Goal: Information Seeking & Learning: Learn about a topic

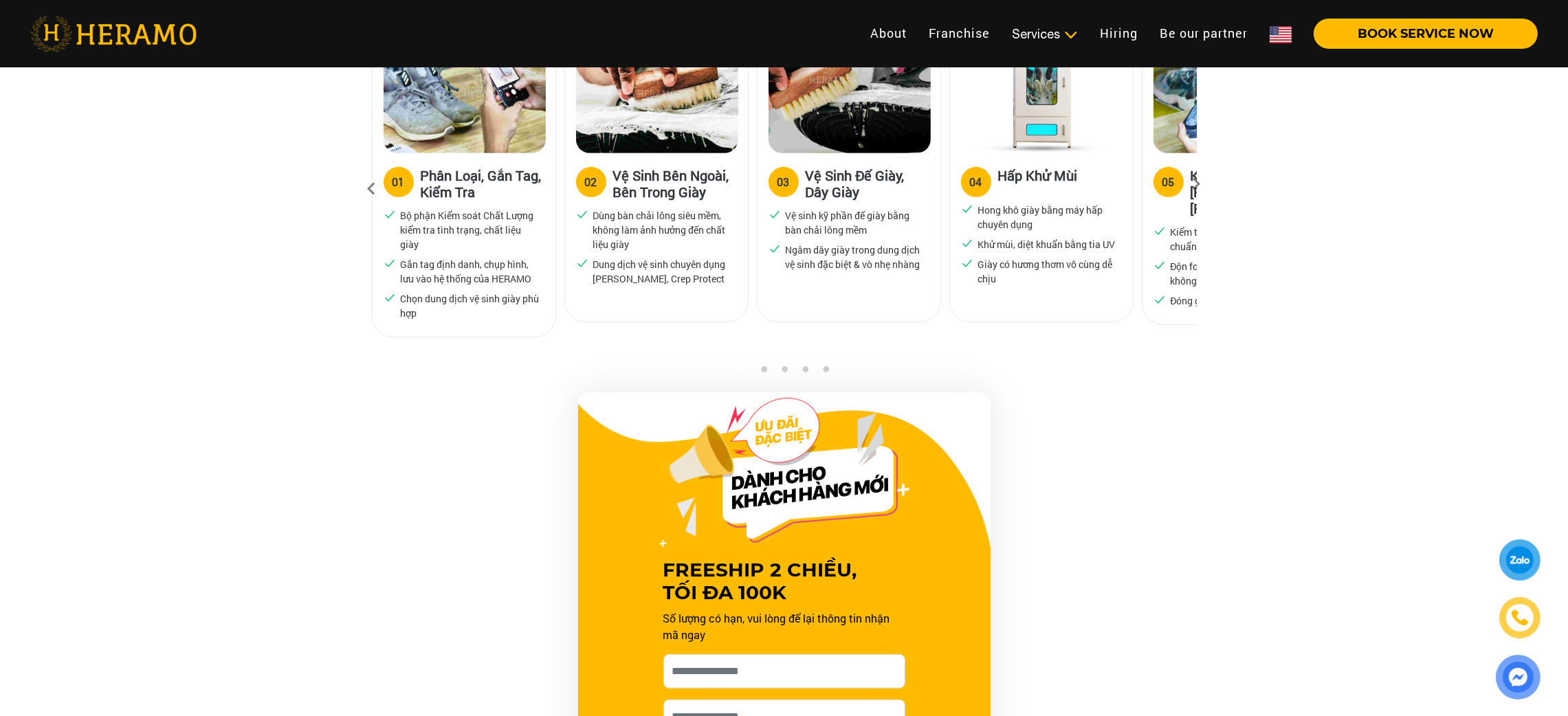
scroll to position [1031, 0]
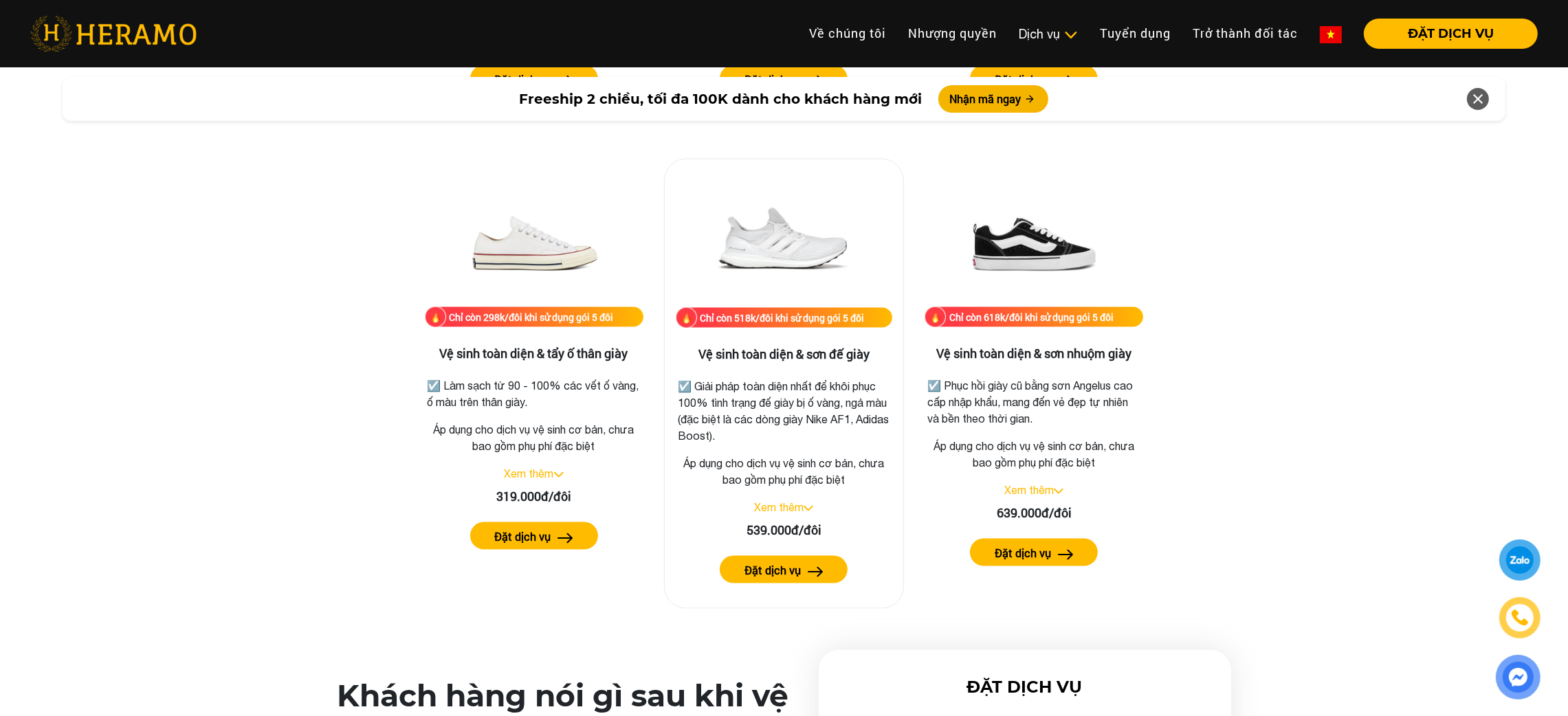
scroll to position [2769, 0]
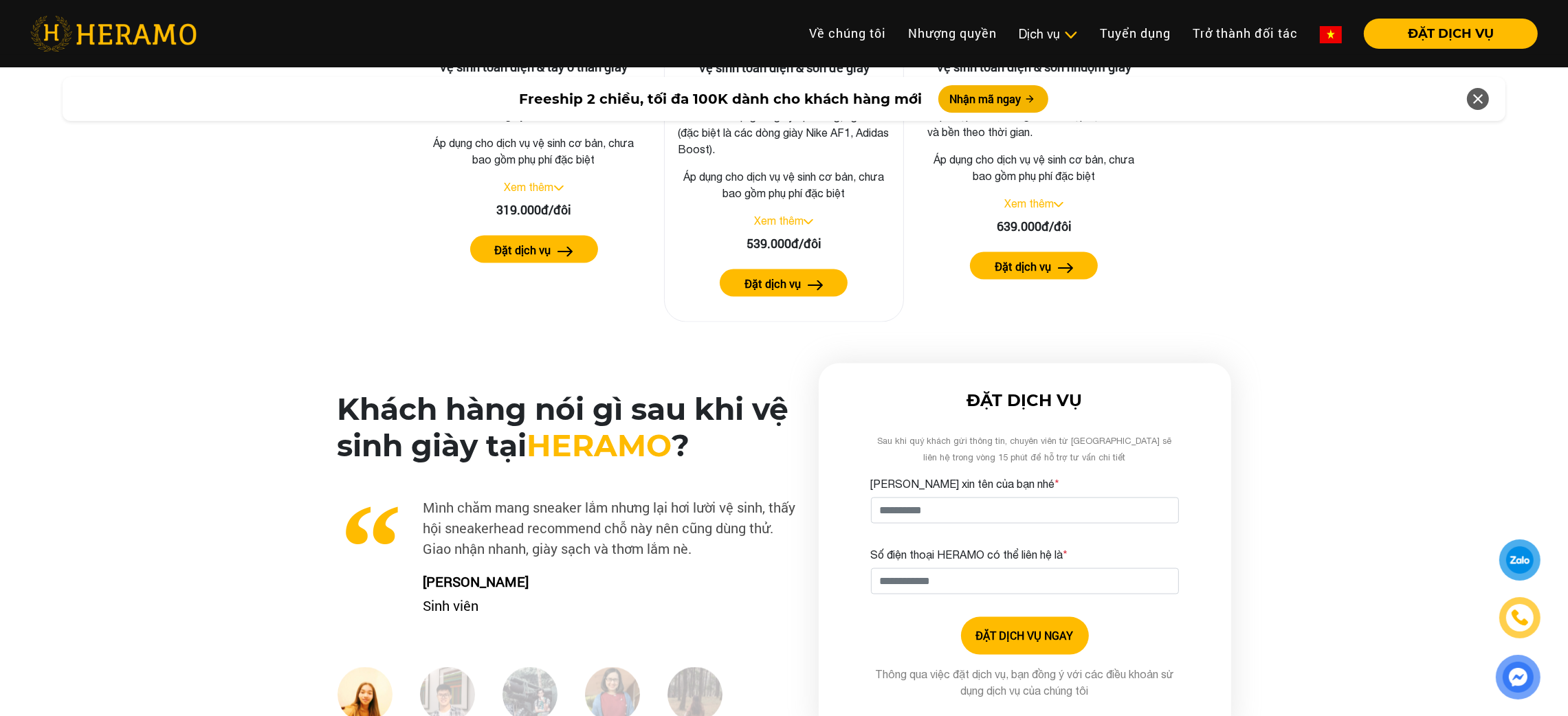
scroll to position [3113, 0]
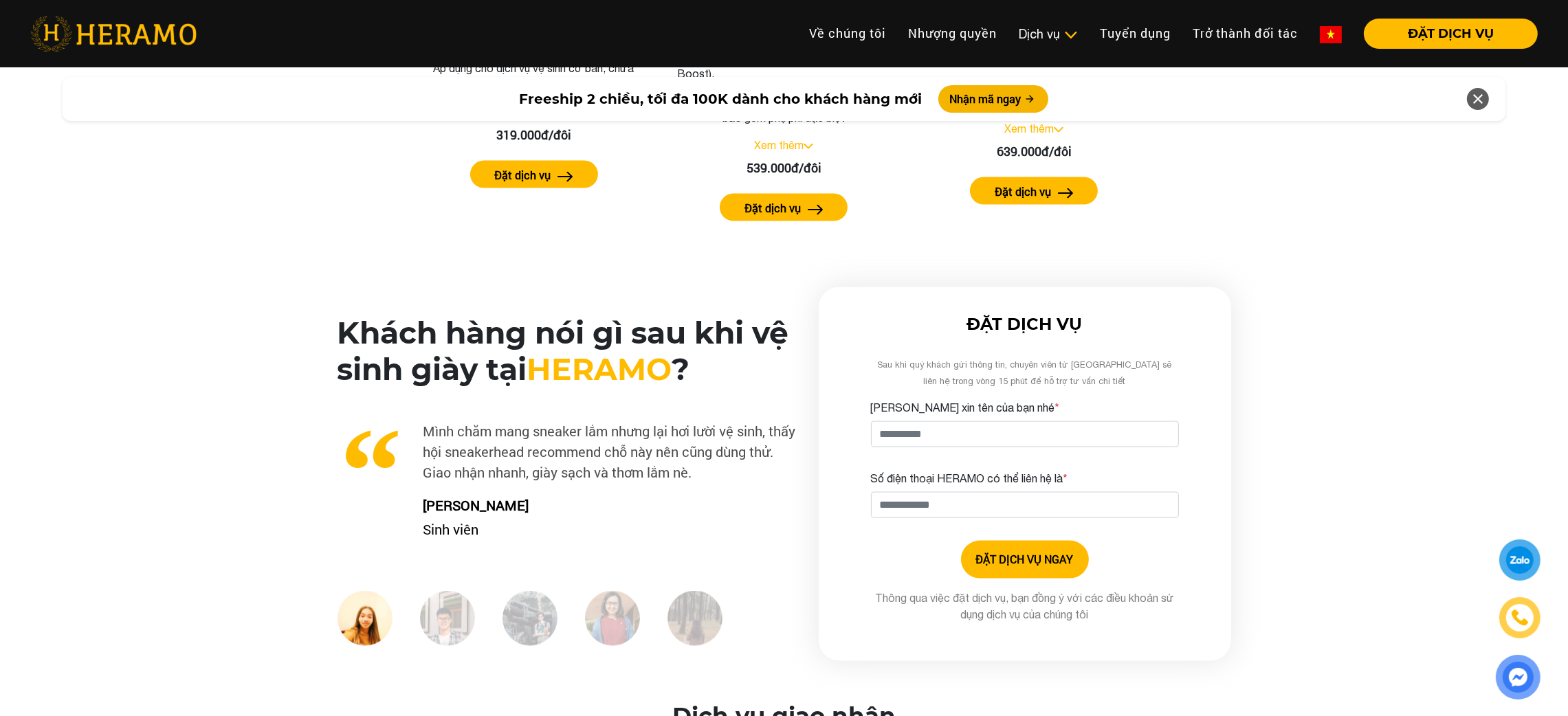
click at [255, 293] on div "Khách hàng nói gì sau khi vệ sinh giày tại HERAMO ? Xu cà na đi Đà Lạt ngay mùa…" at bounding box center [784, 474] width 1568 height 374
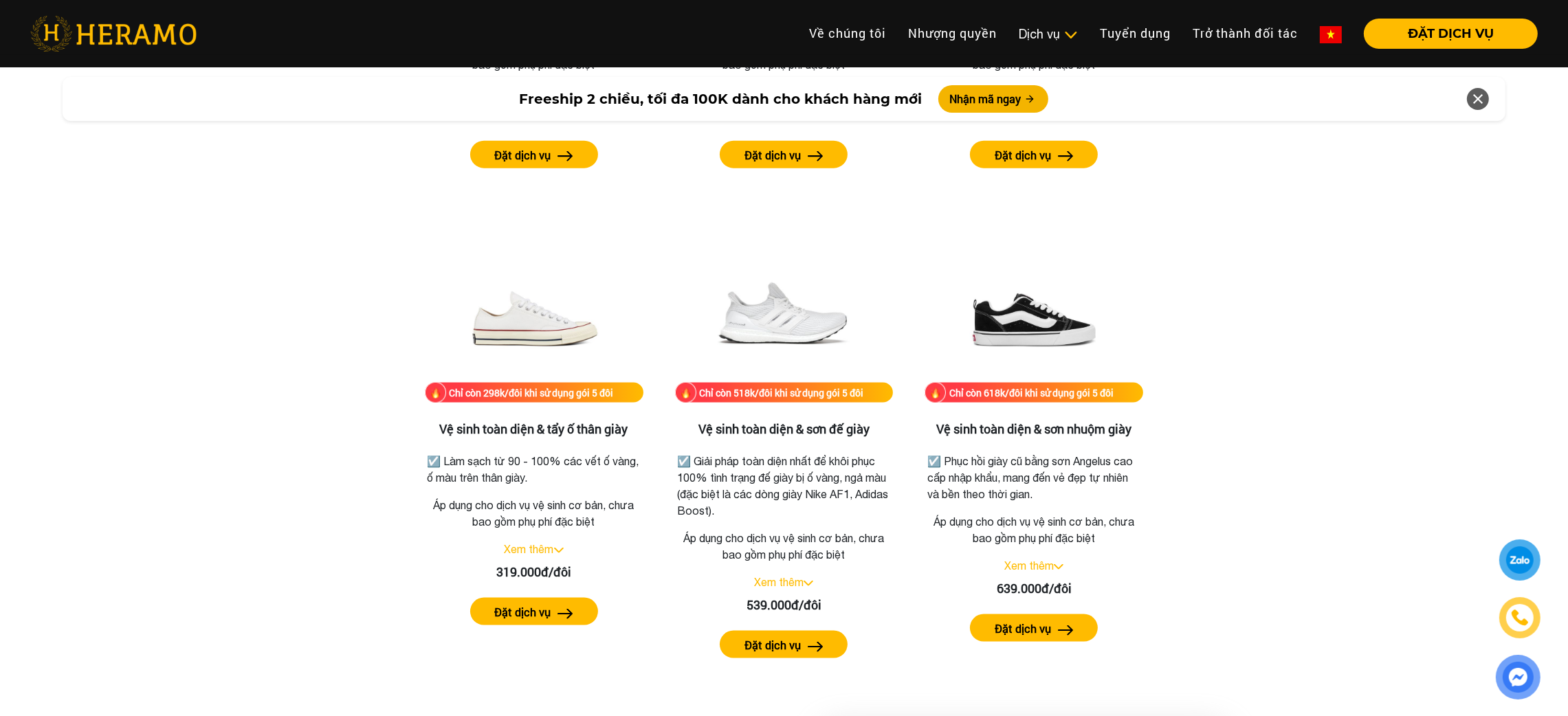
scroll to position [2671, 0]
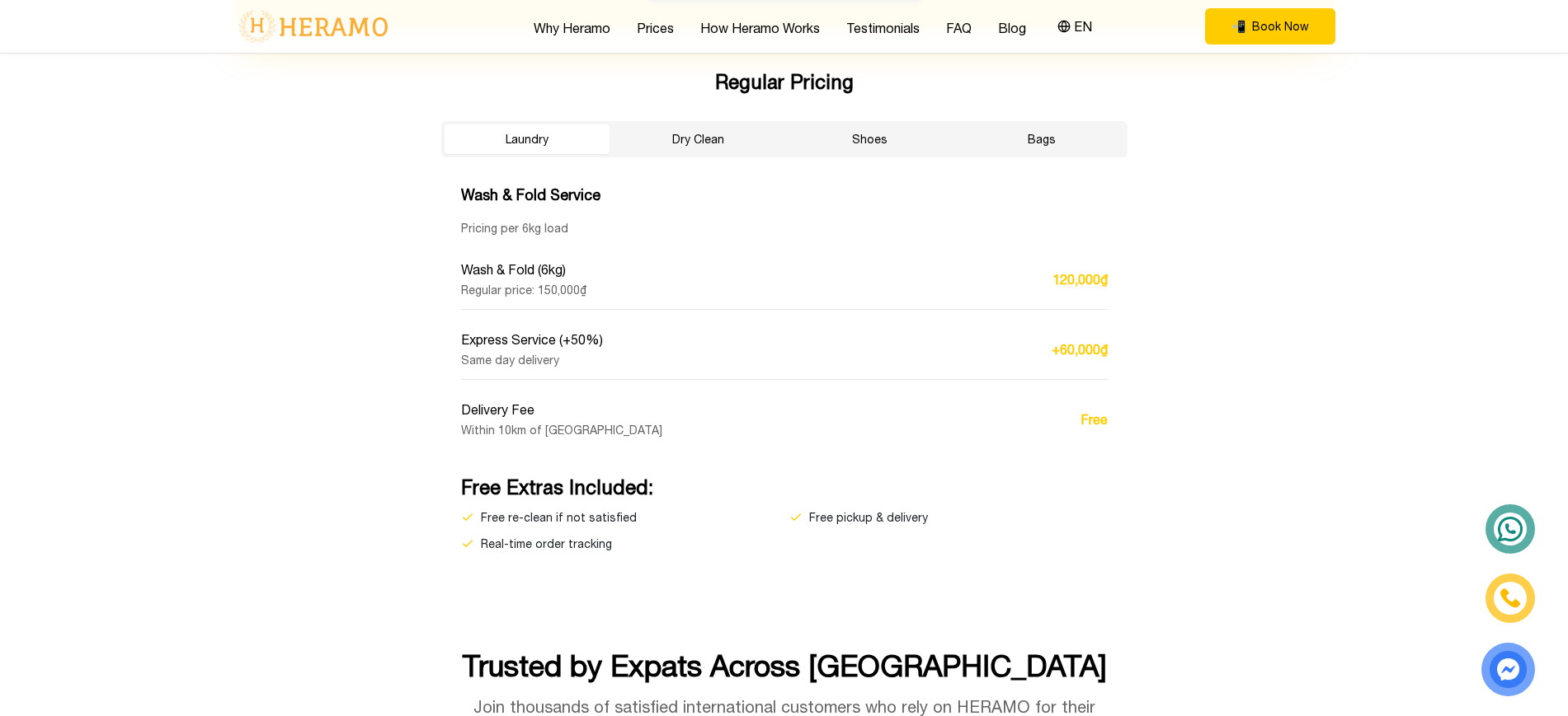
scroll to position [3178, 0]
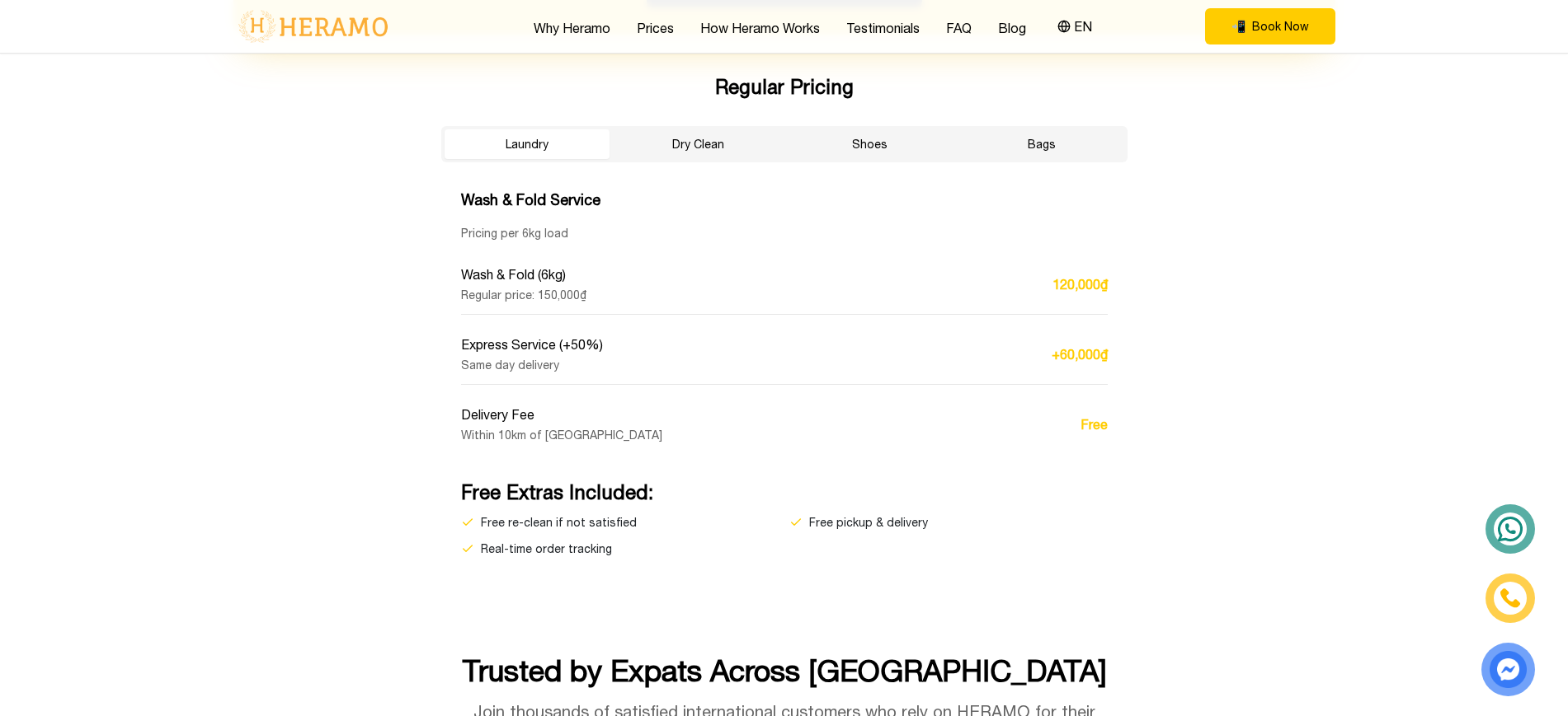
click at [689, 148] on button "Dry Clean" at bounding box center [698, 144] width 165 height 30
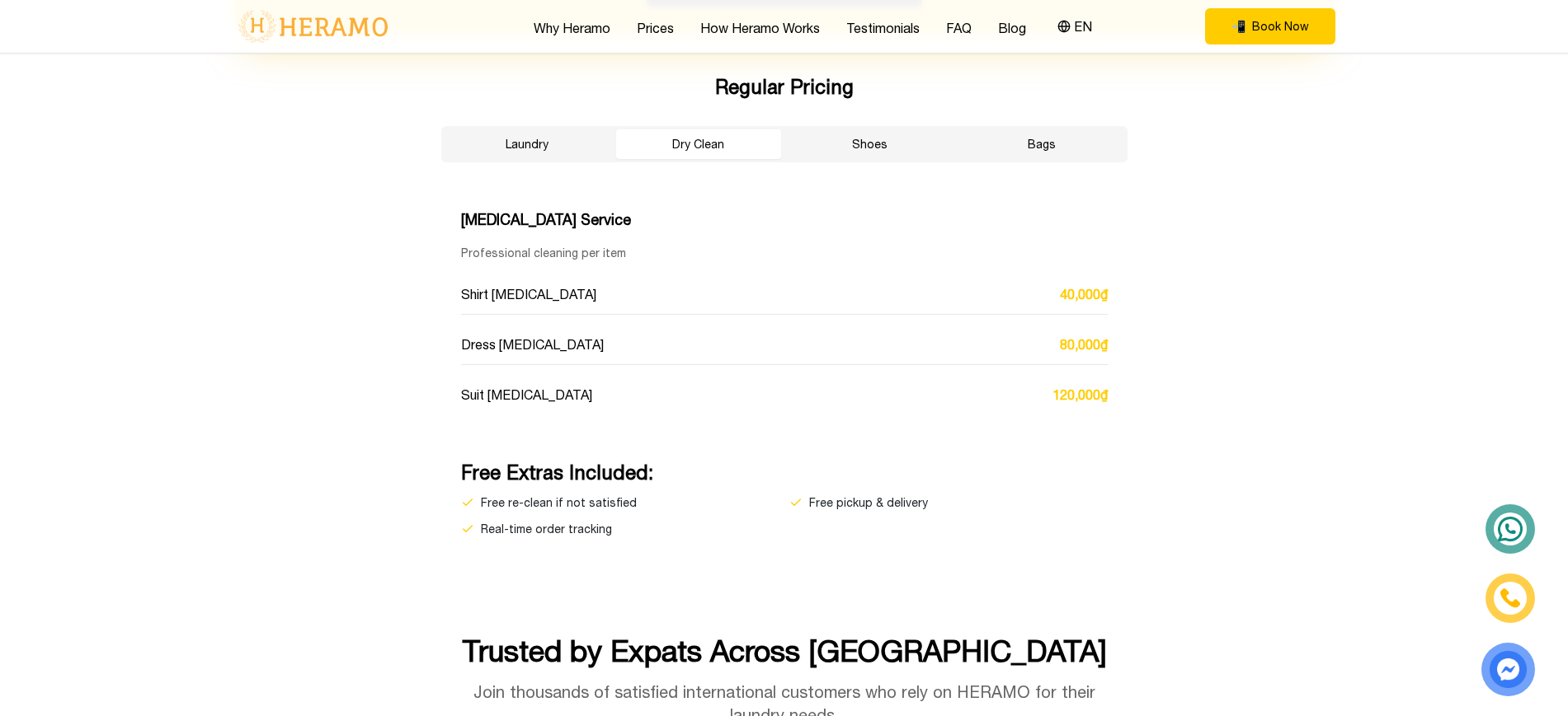
click at [822, 149] on button "Shoes" at bounding box center [870, 144] width 165 height 30
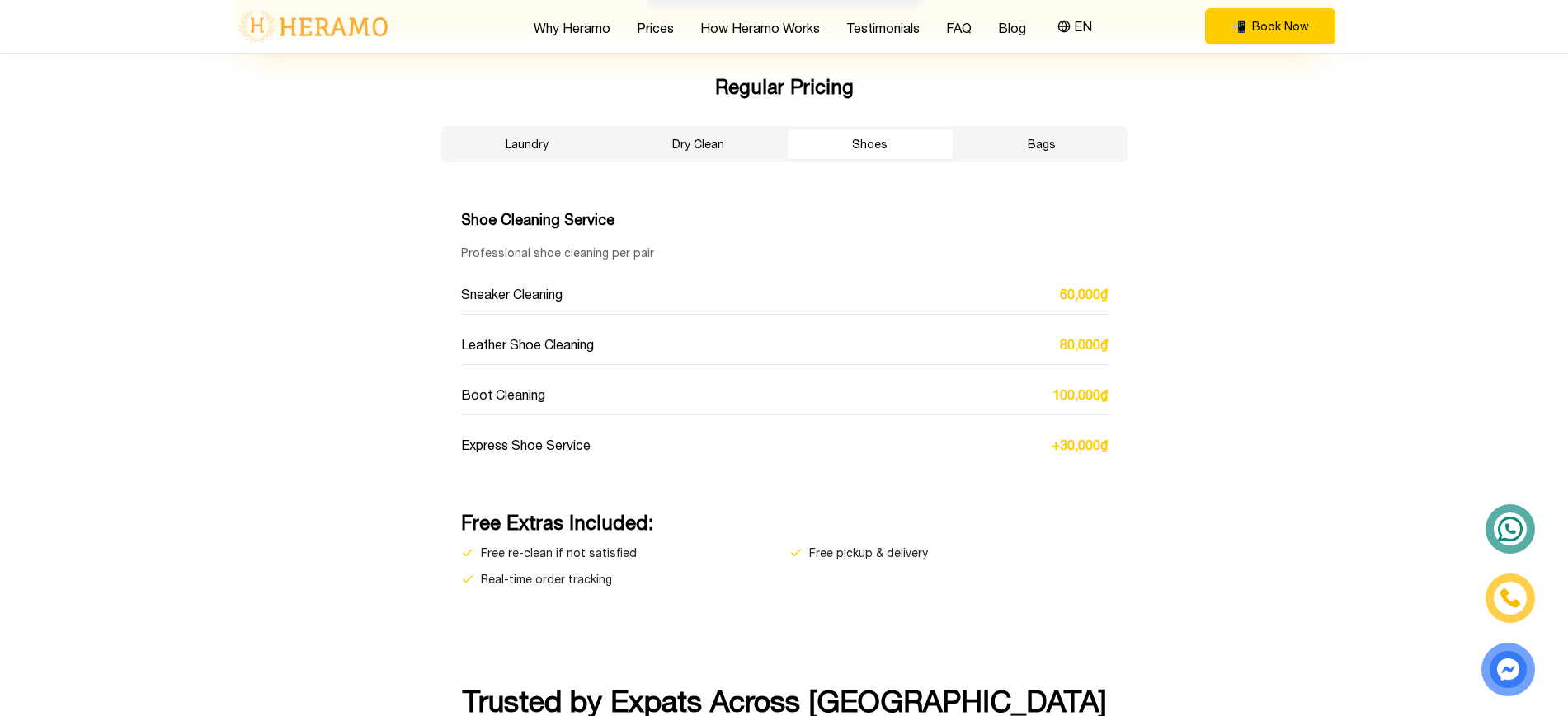
click at [991, 149] on button "Bags" at bounding box center [1041, 144] width 165 height 30
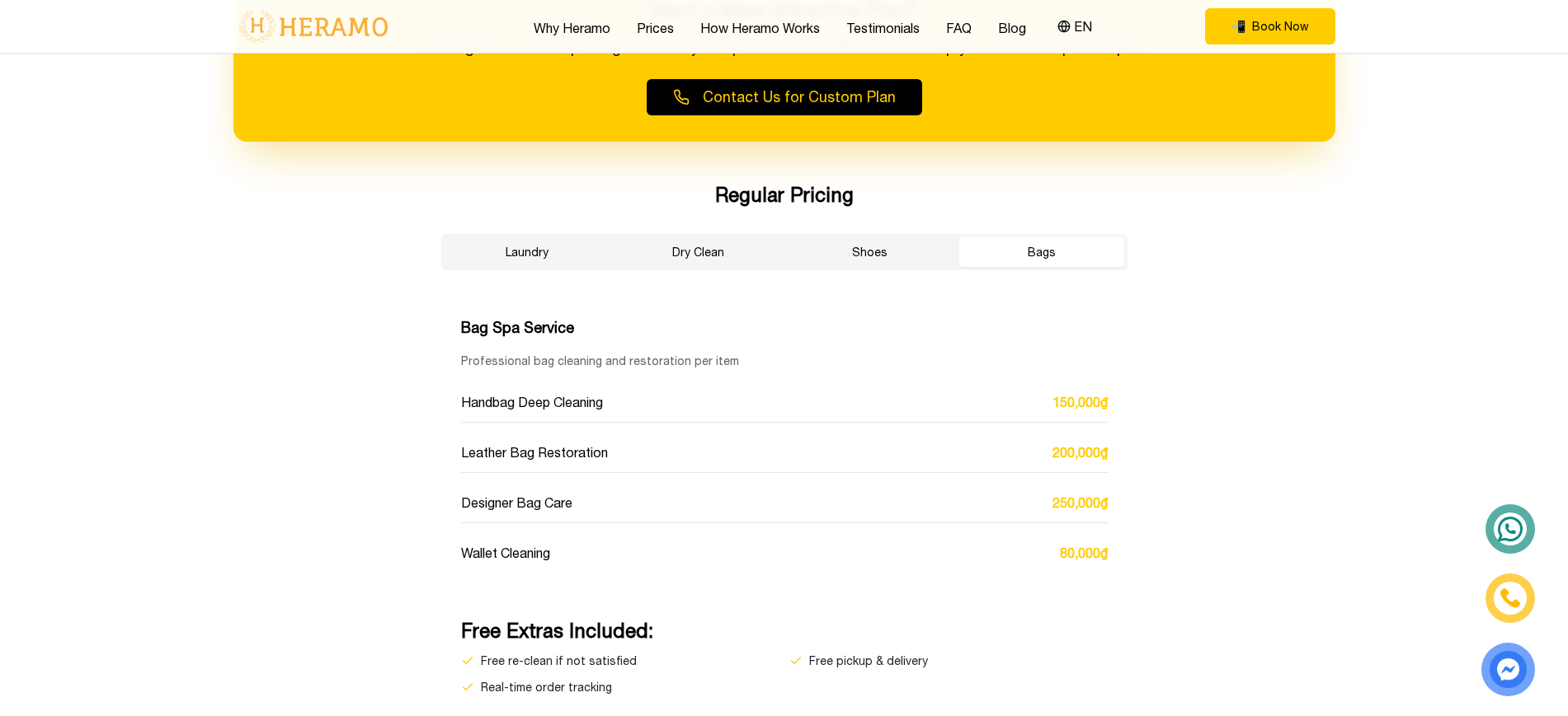
scroll to position [3067, 0]
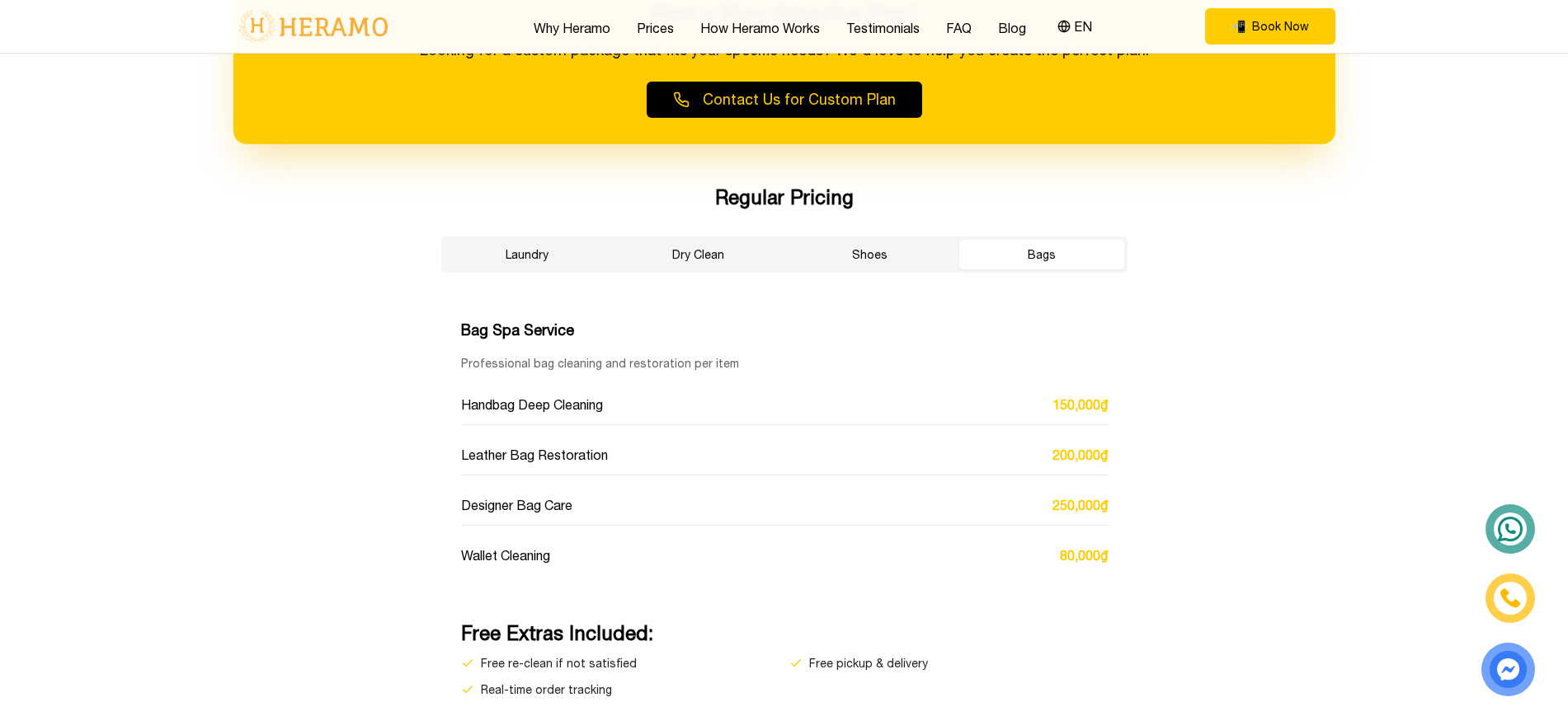
click at [881, 277] on div "Regular Pricing Laundry Dry Clean Shoes Bags Bag Spa Service Professional bag c…" at bounding box center [784, 441] width 739 height 515
click at [874, 255] on button "Shoes" at bounding box center [870, 254] width 165 height 30
click at [733, 265] on button "Dry Clean" at bounding box center [698, 254] width 165 height 30
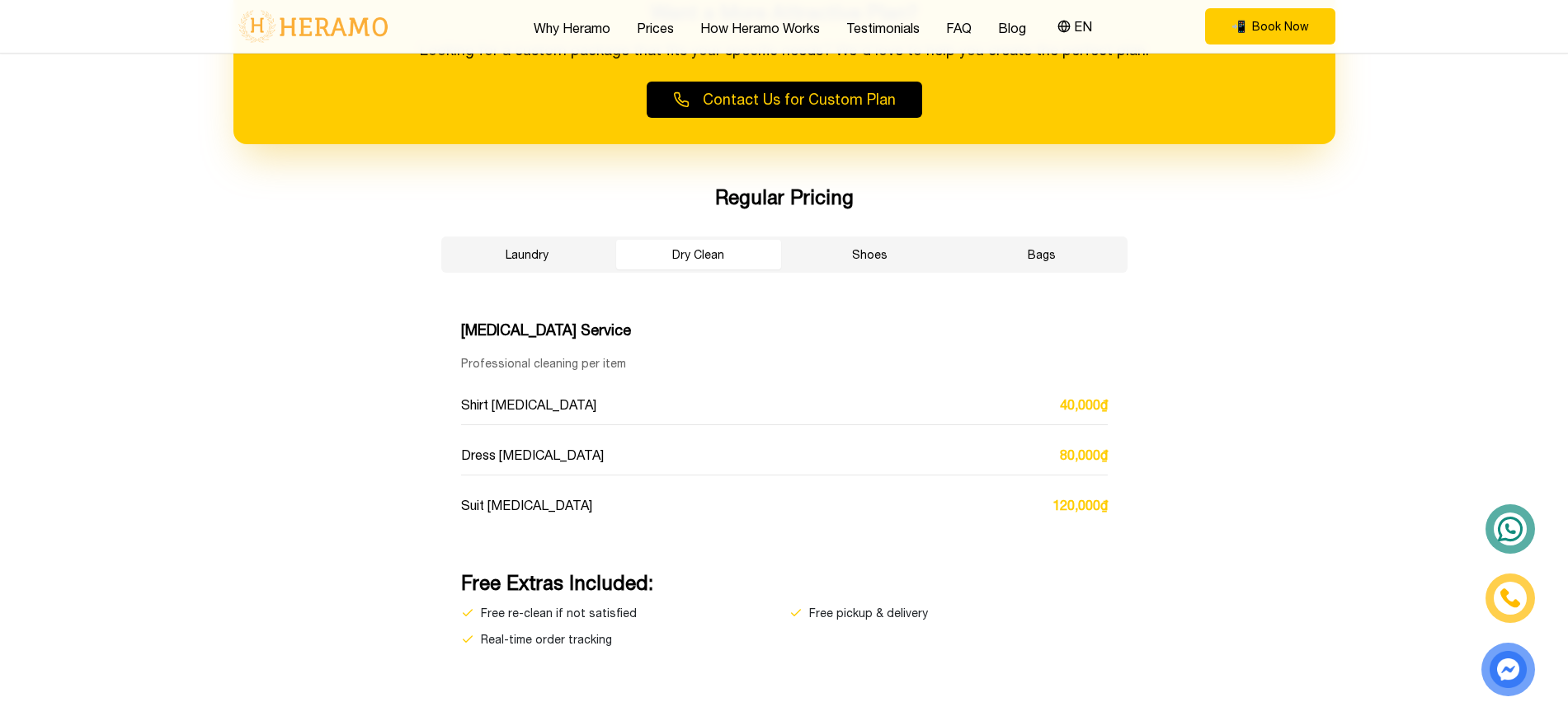
click at [562, 274] on div "Regular Pricing Laundry Dry Clean Shoes Bags Dry Cleaning Service Professional …" at bounding box center [784, 416] width 739 height 464
click at [540, 263] on button "Laundry" at bounding box center [526, 254] width 165 height 30
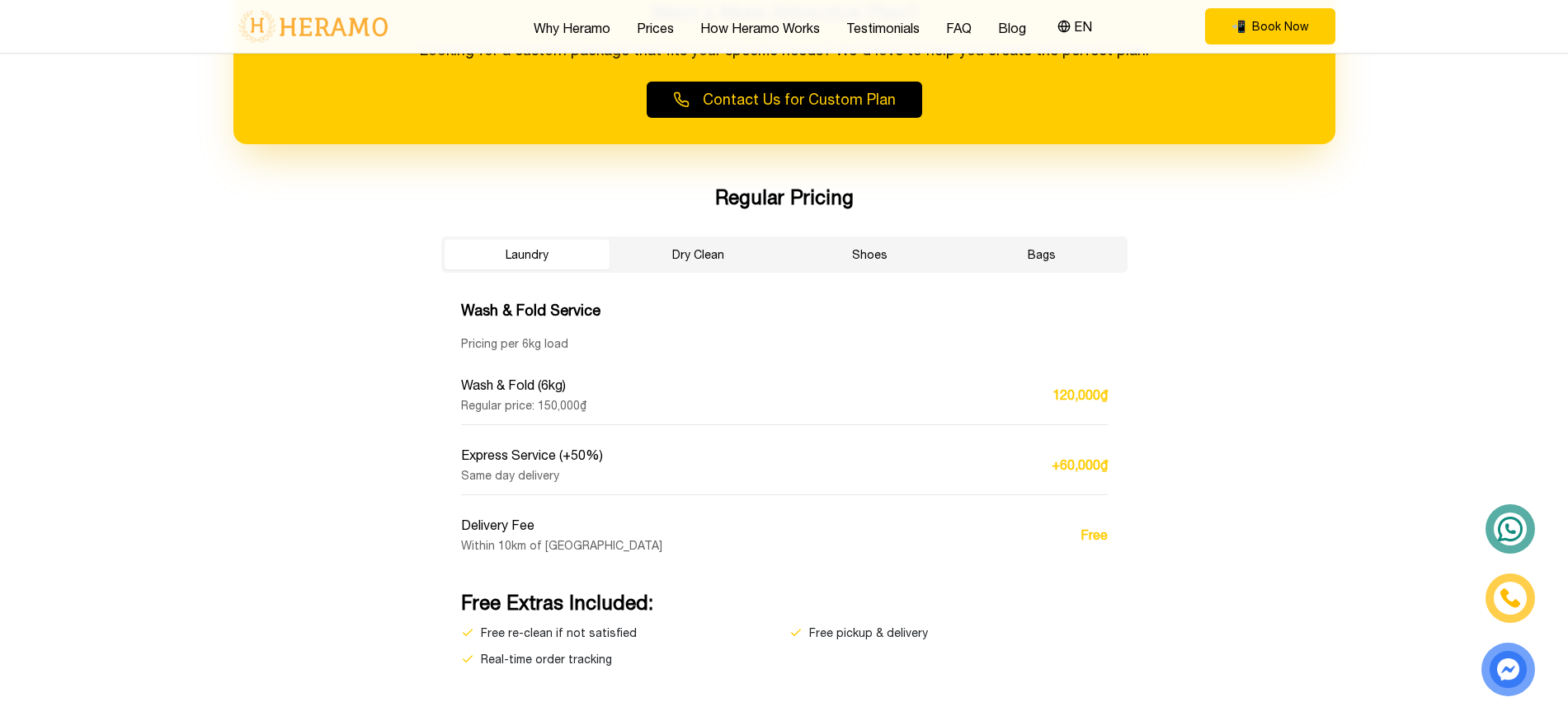
click at [701, 257] on button "Dry Clean" at bounding box center [698, 254] width 165 height 30
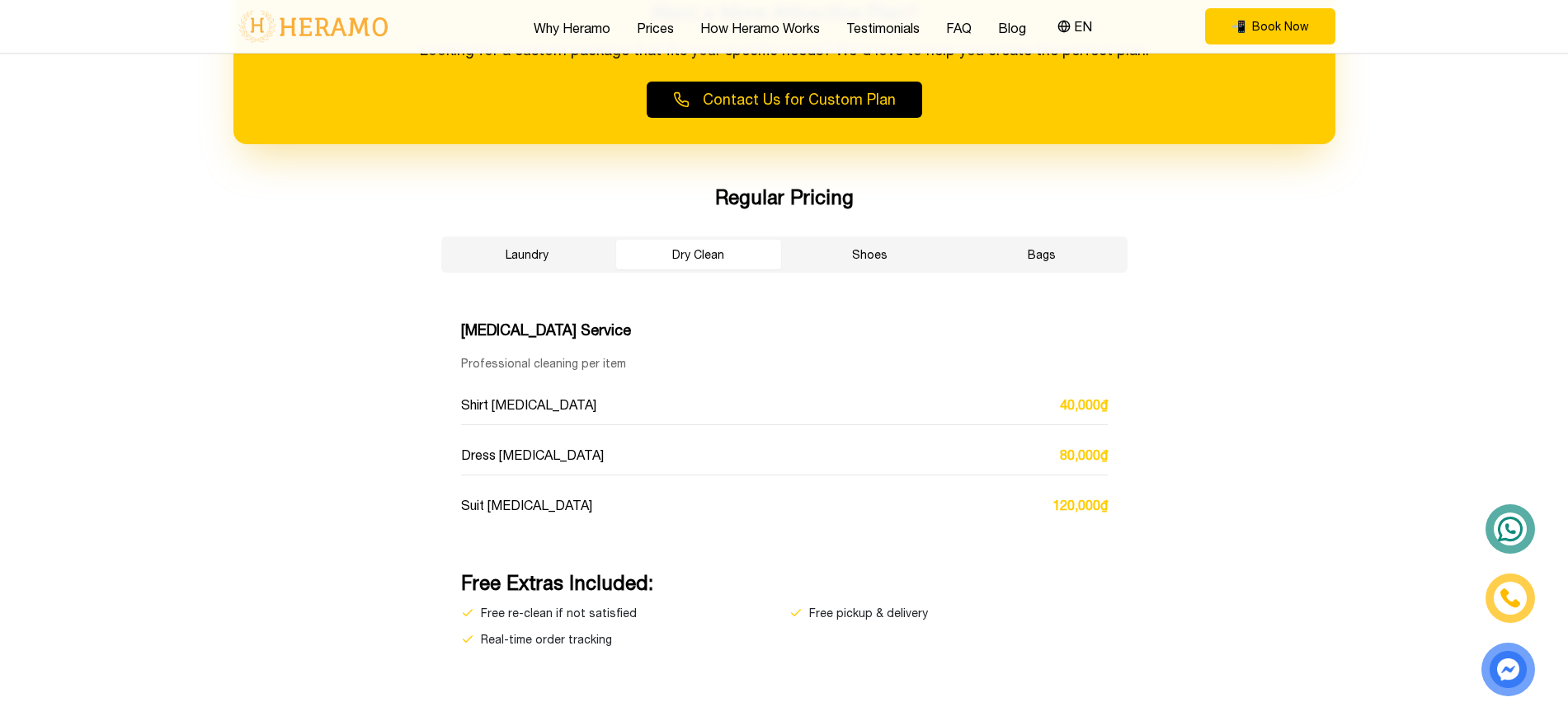
click at [834, 251] on button "Shoes" at bounding box center [870, 254] width 165 height 30
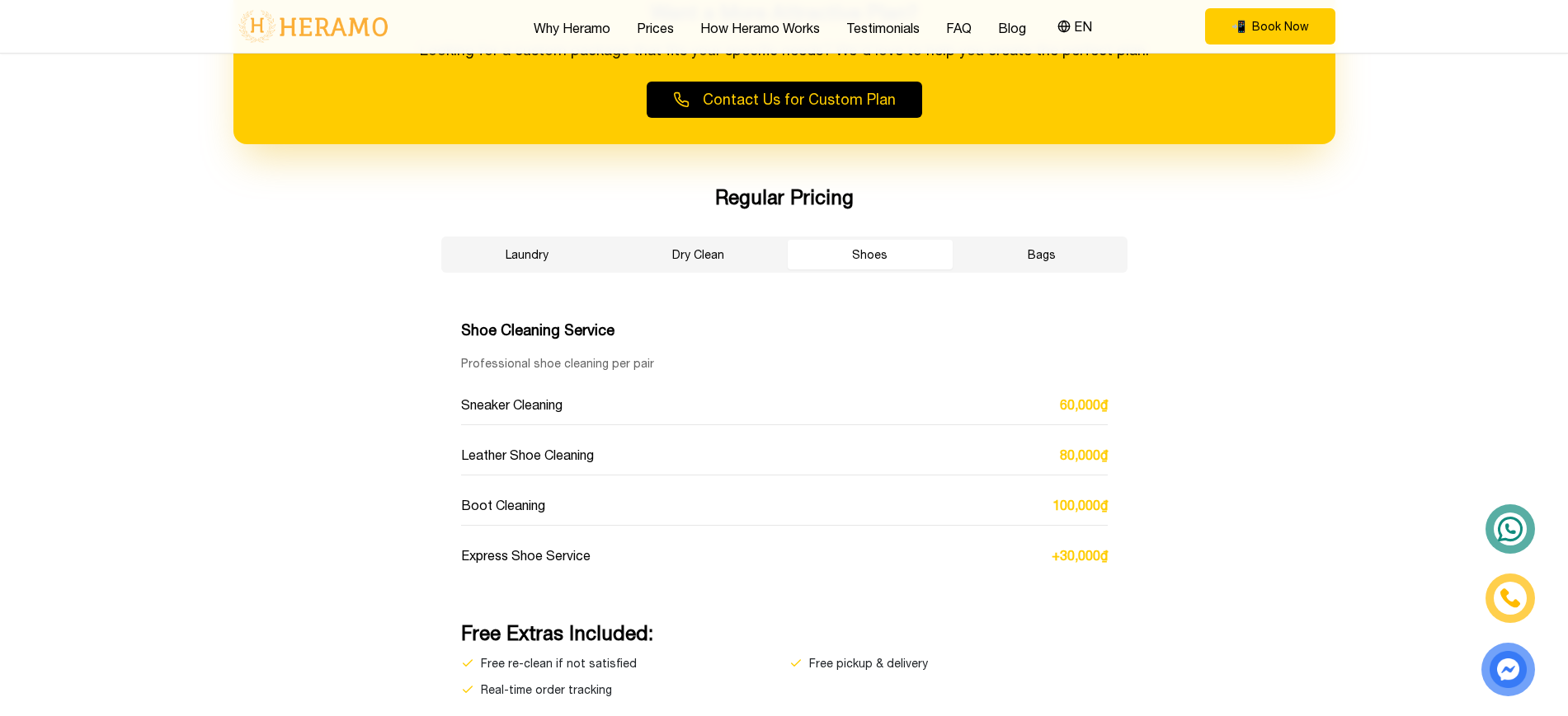
click at [1081, 258] on button "Bags" at bounding box center [1041, 254] width 165 height 30
click at [569, 270] on div "Laundry Dry Clean Shoes Bags" at bounding box center [784, 255] width 687 height 36
click at [546, 251] on button "Laundry" at bounding box center [526, 254] width 165 height 30
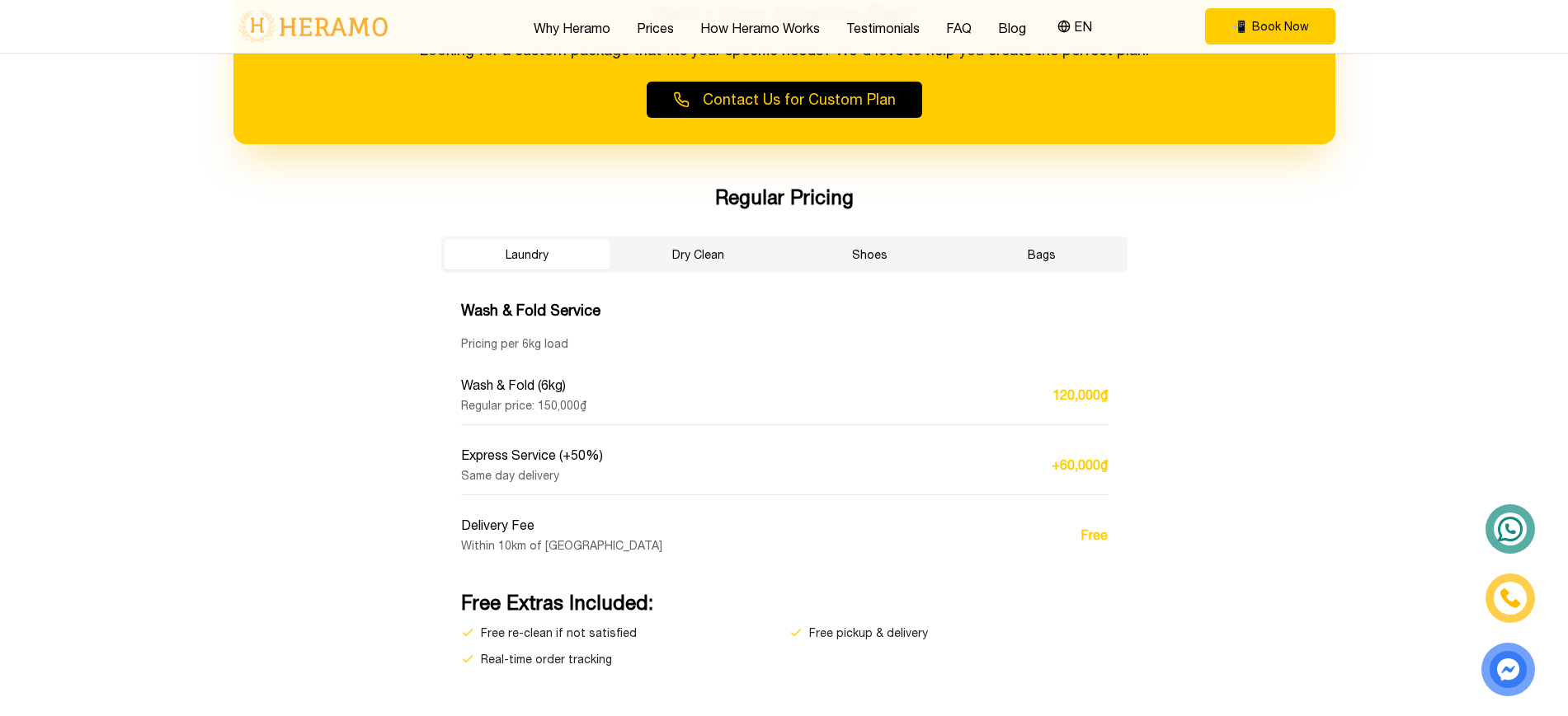
scroll to position [3032, 0]
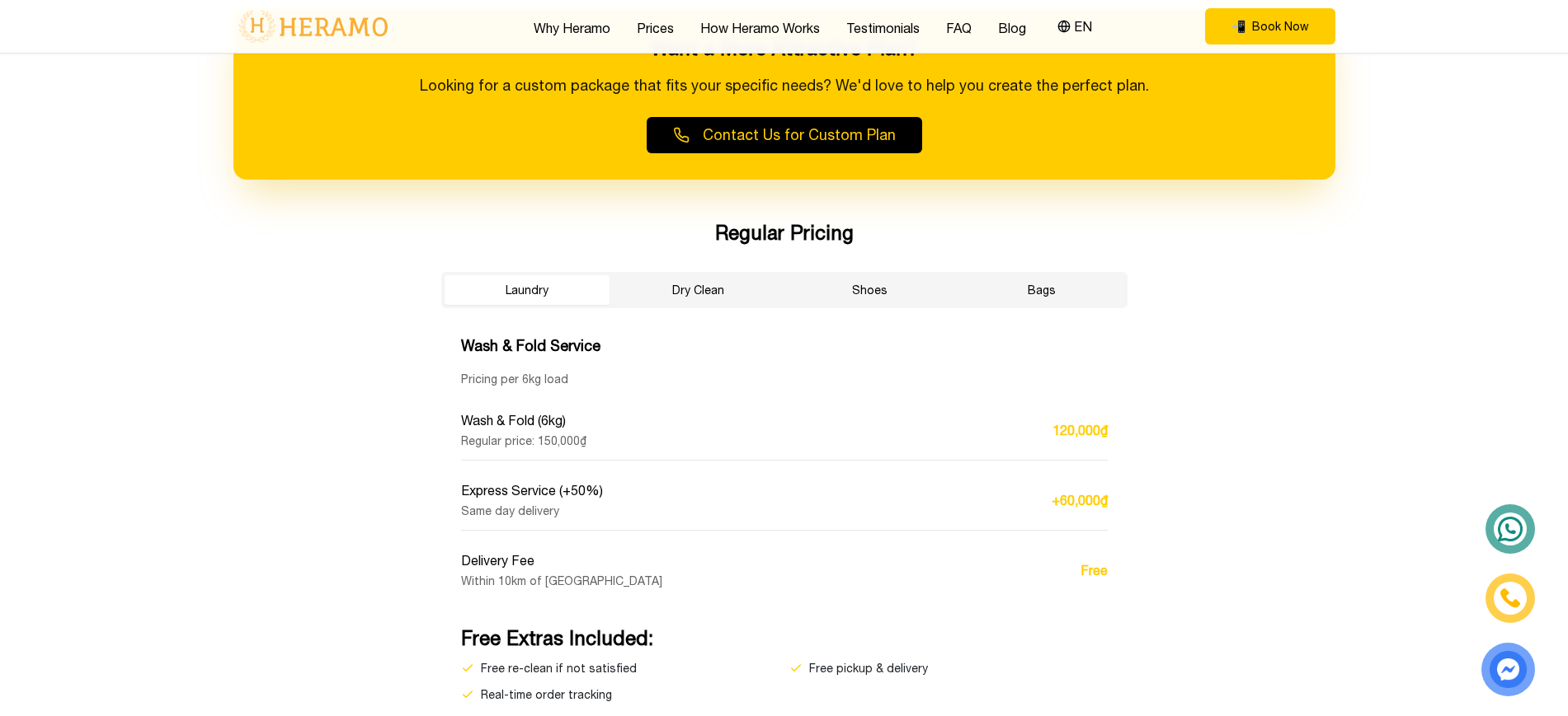
click at [729, 290] on button "Dry Clean" at bounding box center [698, 289] width 165 height 30
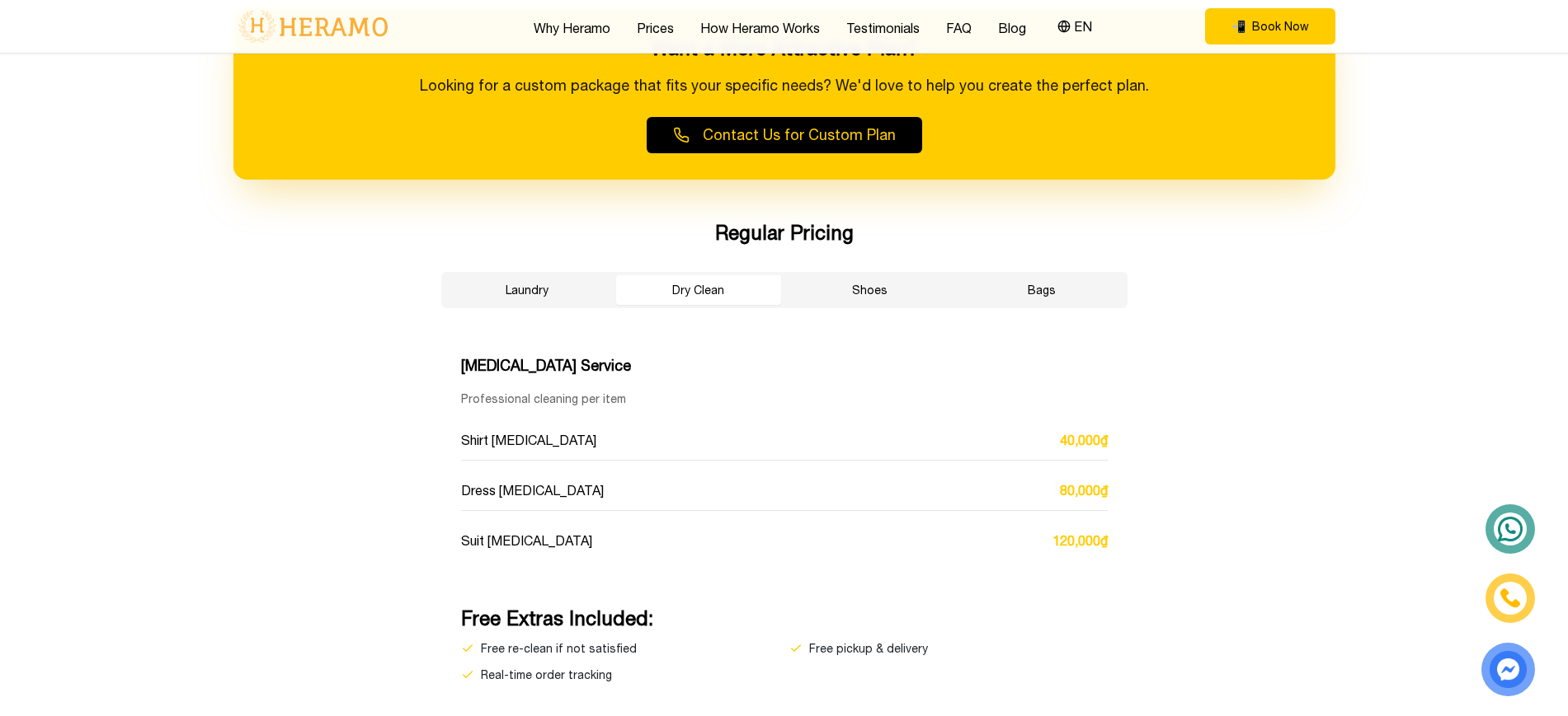
click at [870, 287] on button "Shoes" at bounding box center [870, 289] width 165 height 30
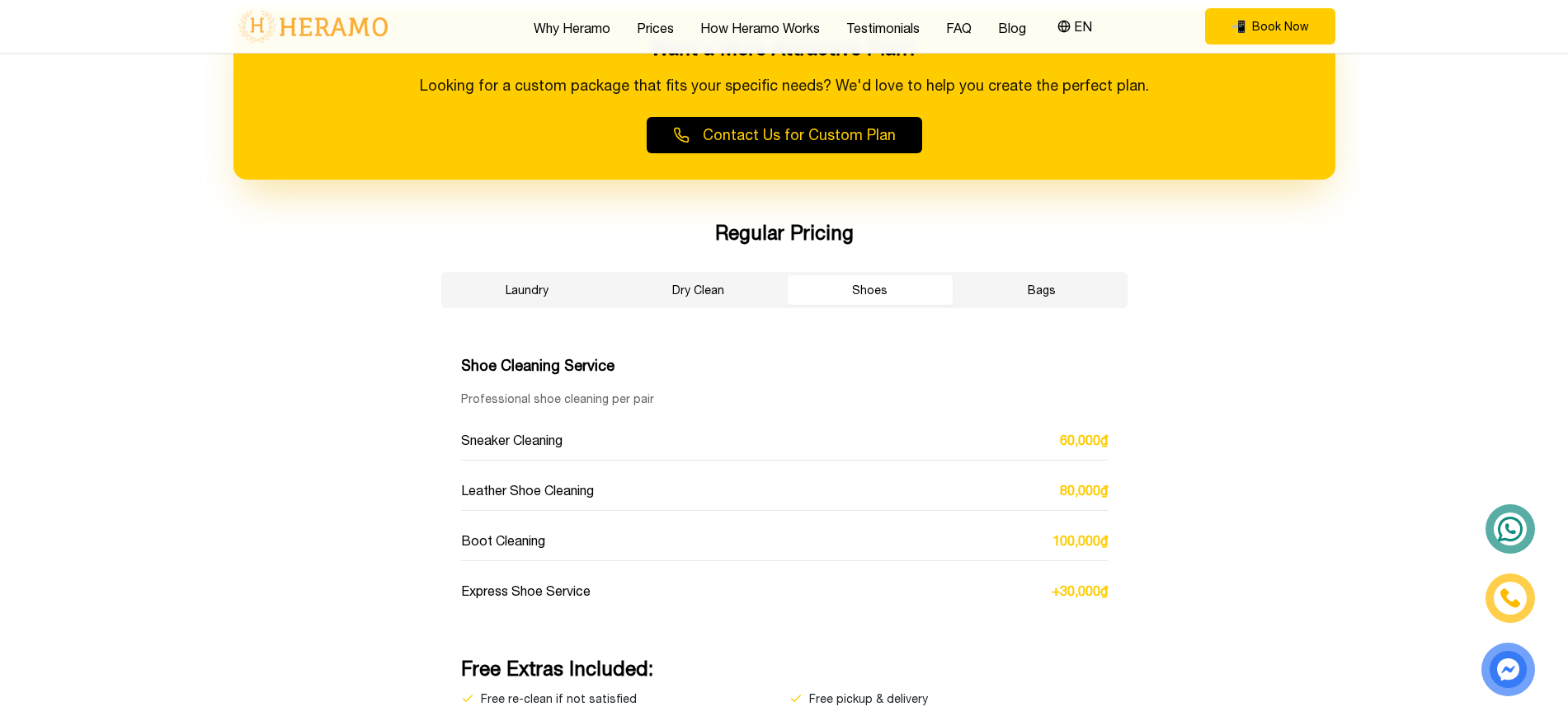
click at [1051, 301] on button "Bags" at bounding box center [1041, 289] width 165 height 30
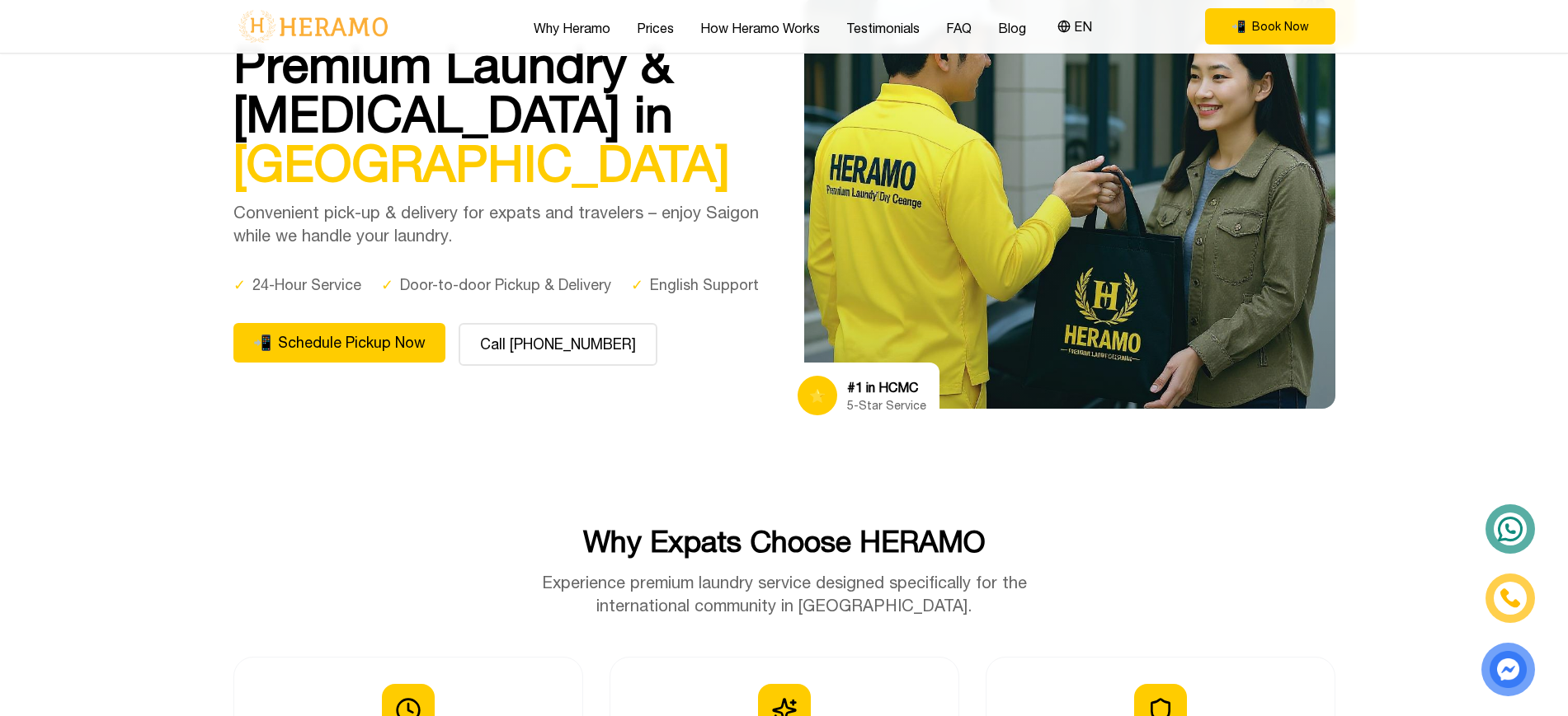
scroll to position [0, 0]
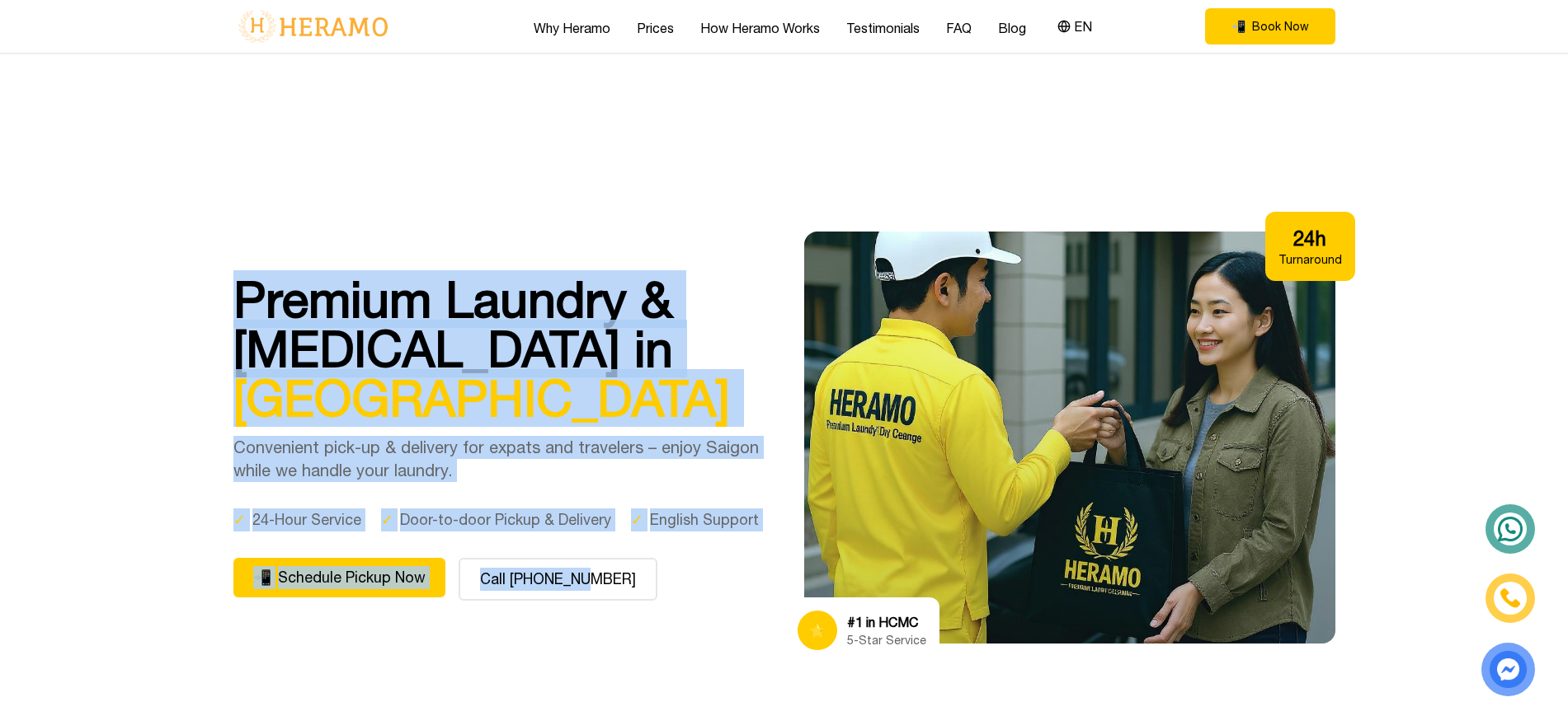
drag, startPoint x: 248, startPoint y: 284, endPoint x: 752, endPoint y: 636, distance: 614.8
click at [752, 636] on div "Premium Laundry & Dry Cleaning in Ho Chi Minh City Convenient pick-up & deliver…" at bounding box center [784, 438] width 1102 height 412
click at [562, 226] on section "Premium Laundry & Dry Cleaning in Ho Chi Minh City Convenient pick-up & deliver…" at bounding box center [784, 437] width 1568 height 644
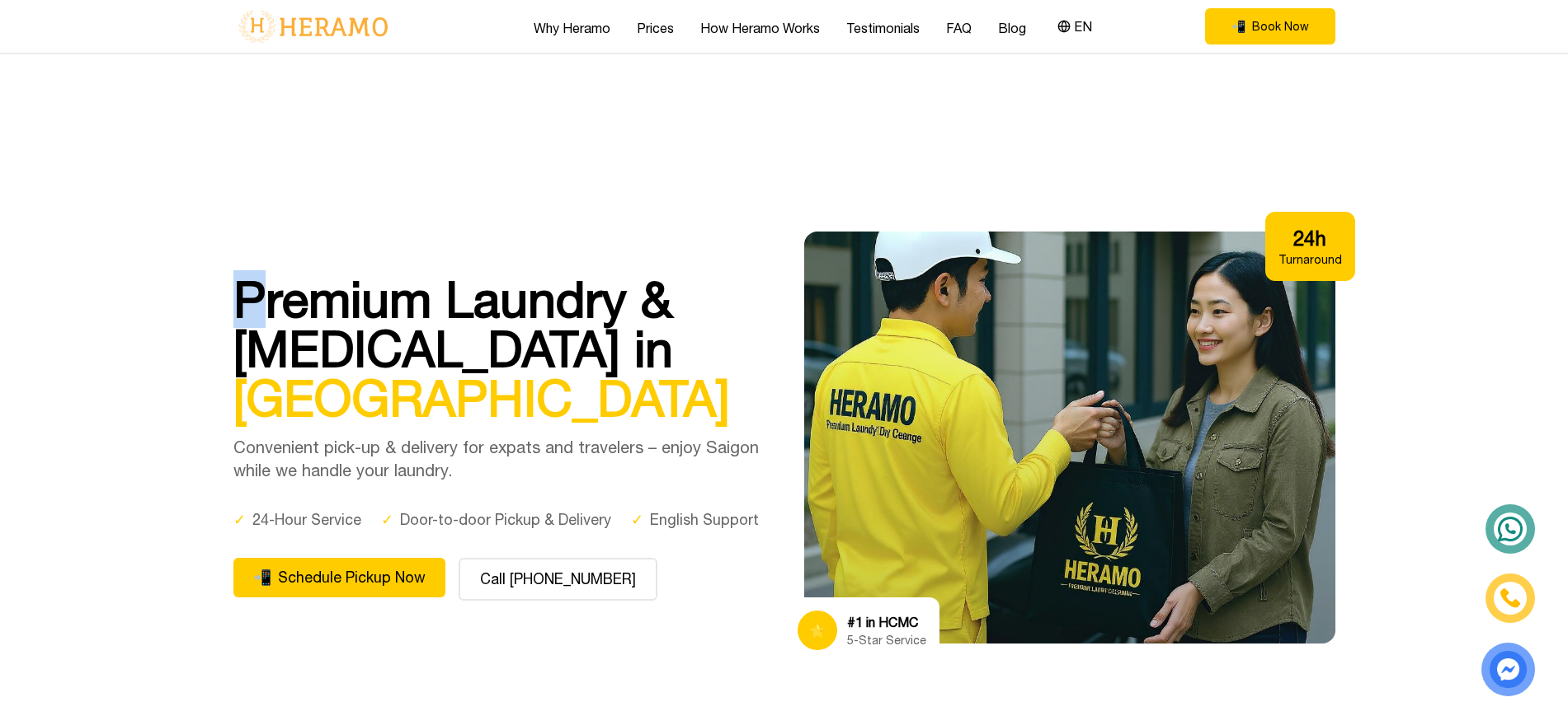
drag, startPoint x: 227, startPoint y: 292, endPoint x: 269, endPoint y: 298, distance: 42.4
click at [269, 298] on div "Premium Laundry & Dry Cleaning in Ho Chi Minh City Convenient pick-up & deliver…" at bounding box center [784, 438] width 1155 height 412
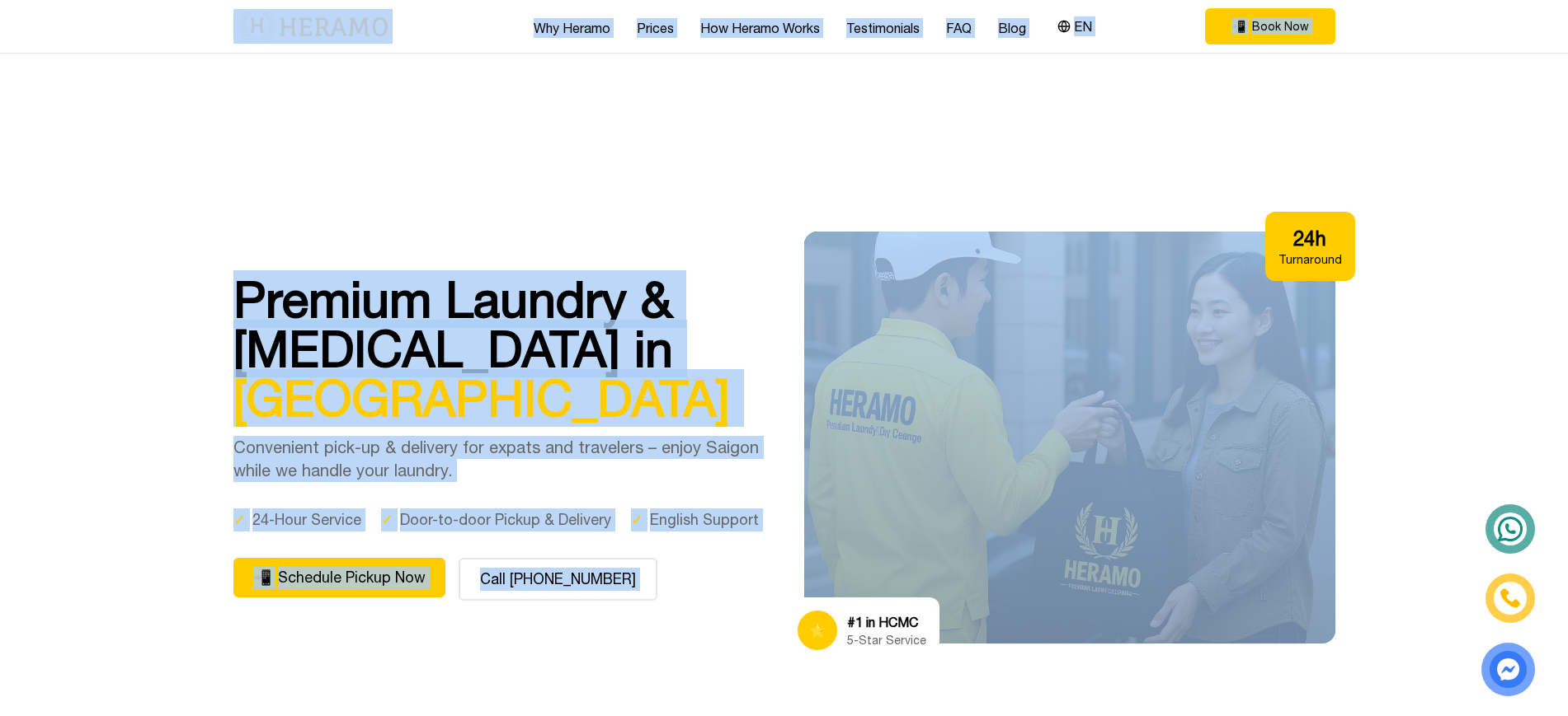
drag, startPoint x: 217, startPoint y: 11, endPoint x: 901, endPoint y: 556, distance: 874.6
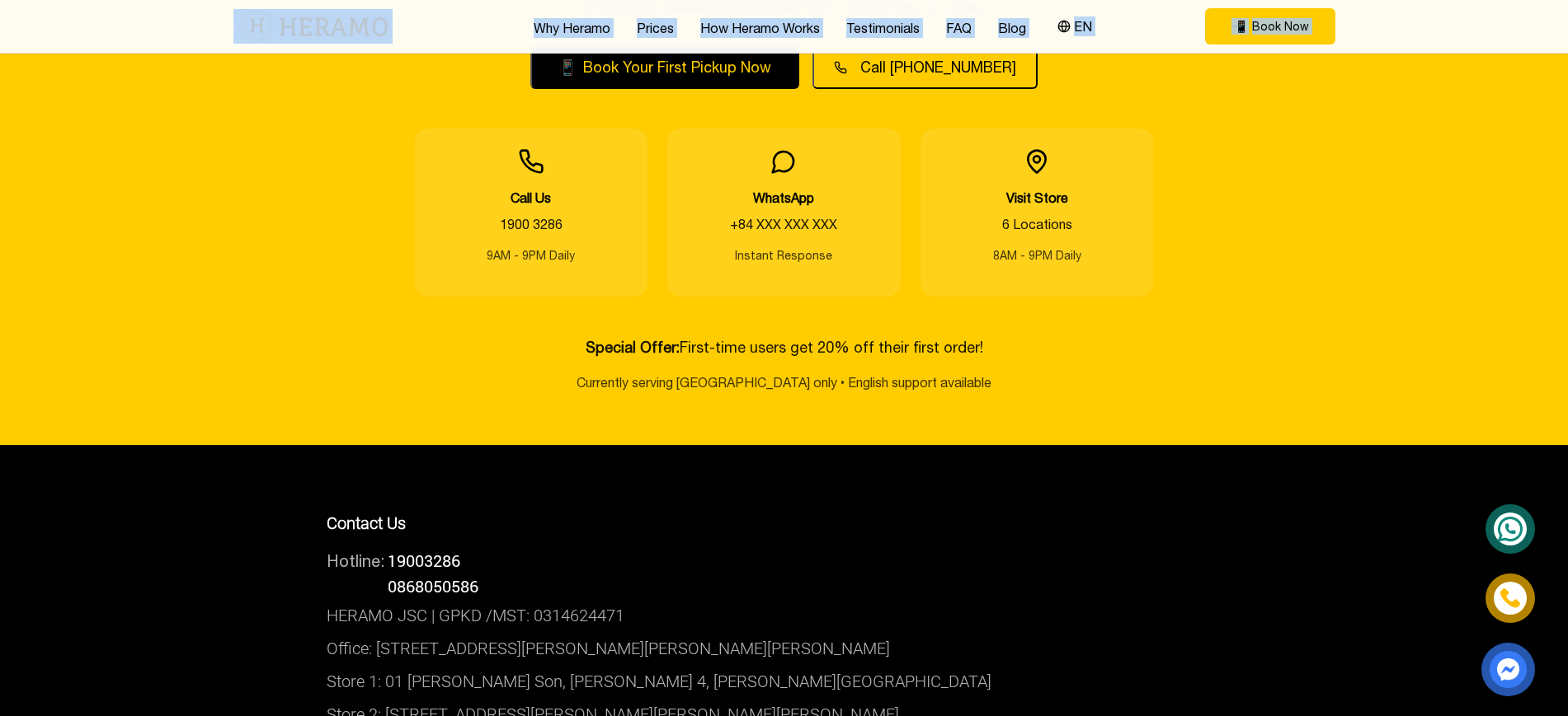
scroll to position [6286, 0]
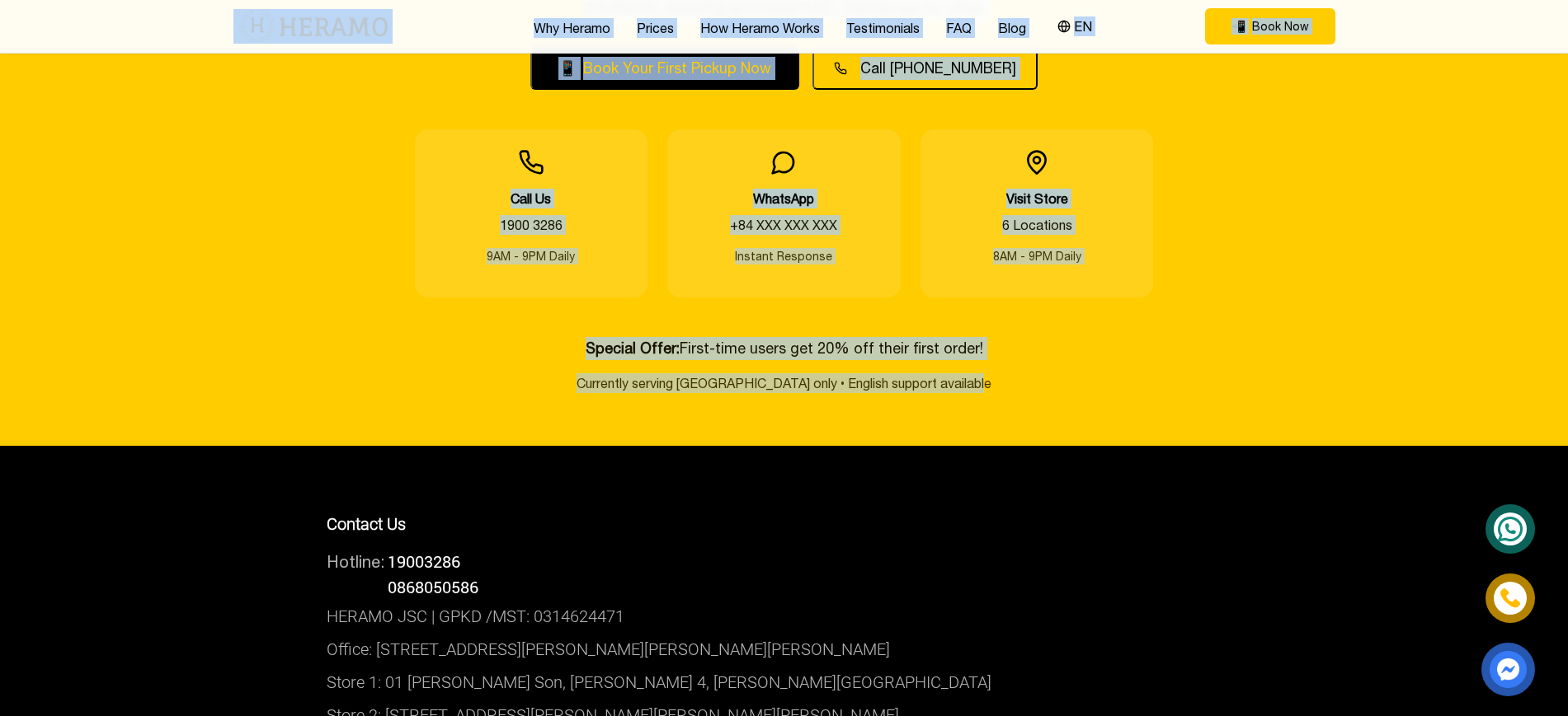
click at [1018, 373] on p "Currently serving [GEOGRAPHIC_DATA] only • English support available" at bounding box center [784, 383] width 1102 height 20
click at [1076, 32] on button "EN" at bounding box center [1074, 26] width 45 height 21
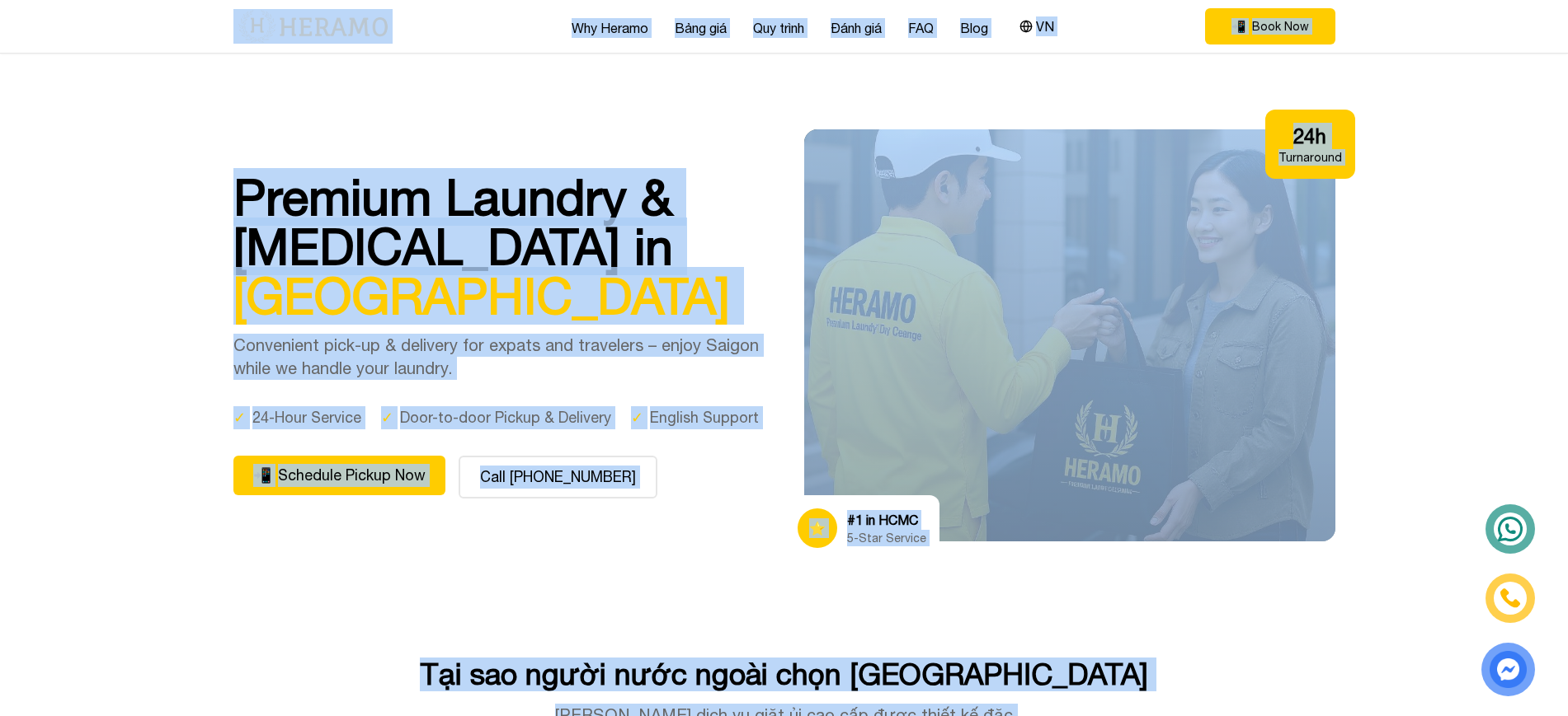
scroll to position [100, 0]
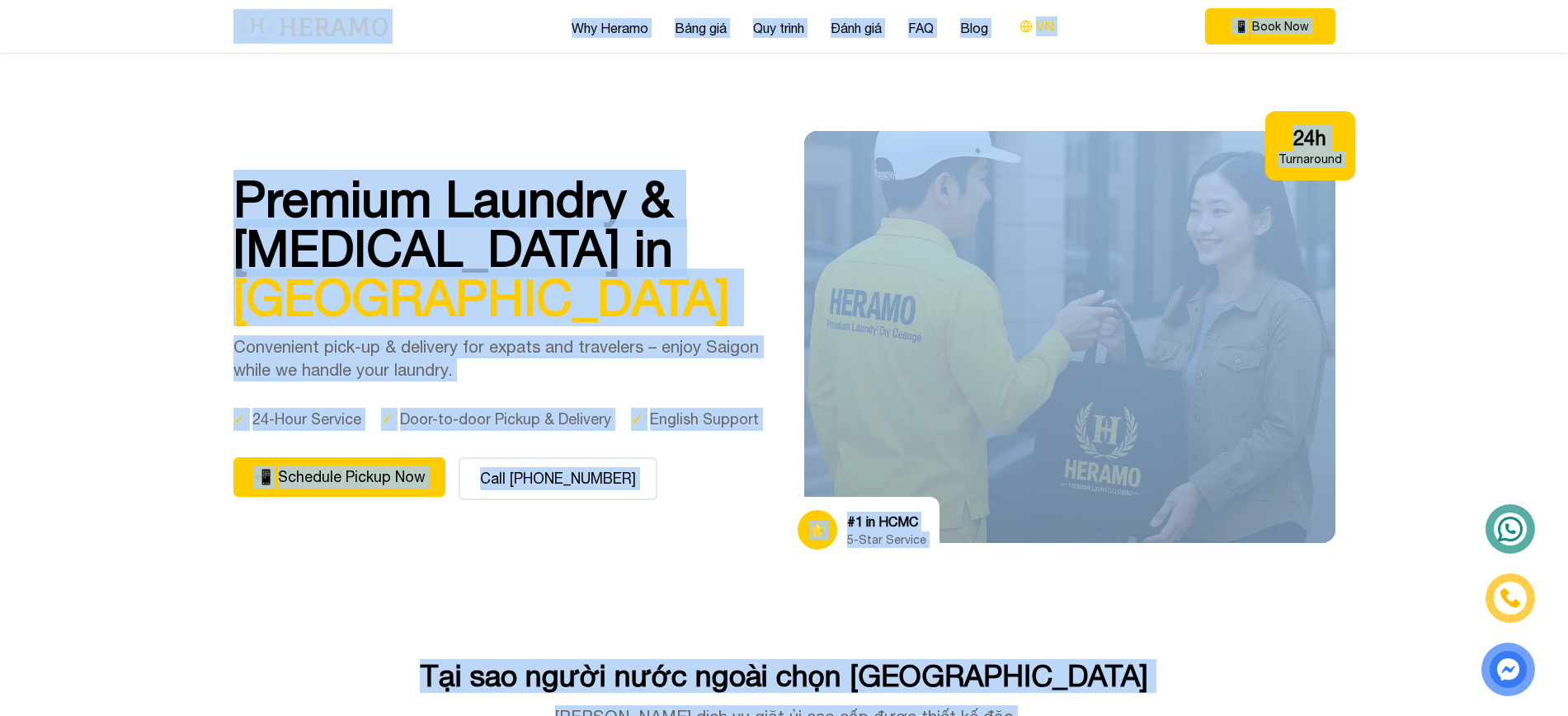
click at [1050, 18] on button "VN" at bounding box center [1036, 26] width 45 height 21
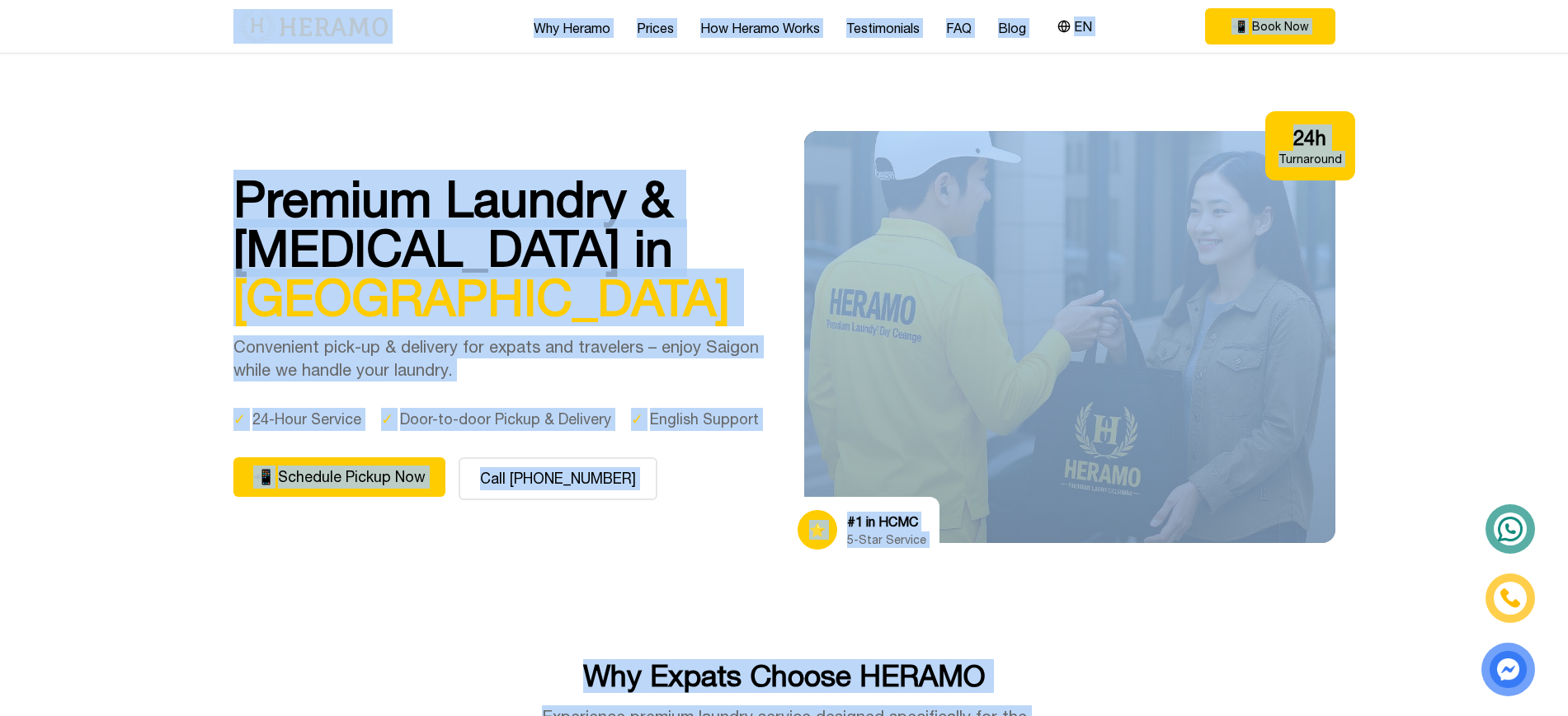
click at [801, 189] on div "Premium Laundry & Dry Cleaning in Ho Chi Minh City Convenient pick-up & deliver…" at bounding box center [784, 337] width 1102 height 412
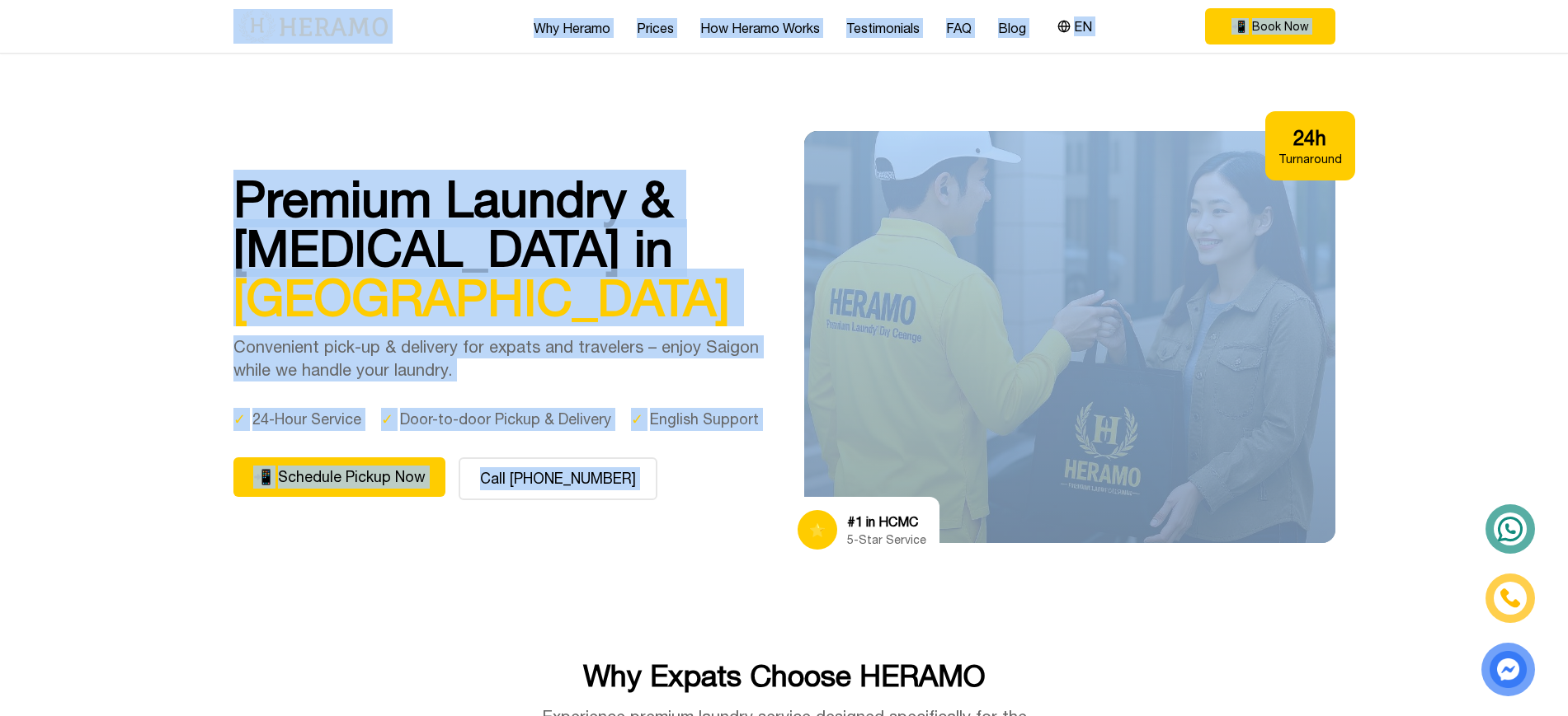
drag, startPoint x: 226, startPoint y: 18, endPoint x: 968, endPoint y: 678, distance: 993.1
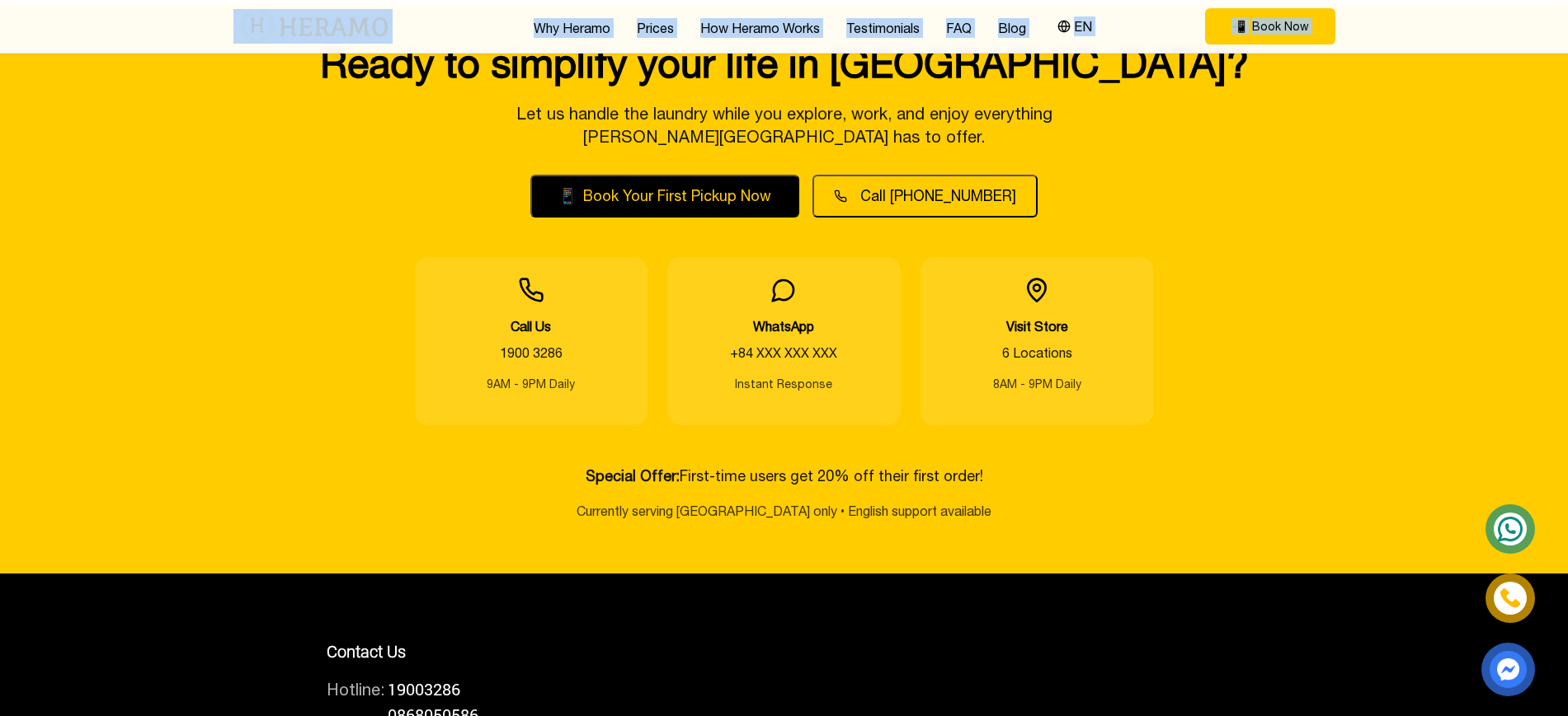
scroll to position [6154, 0]
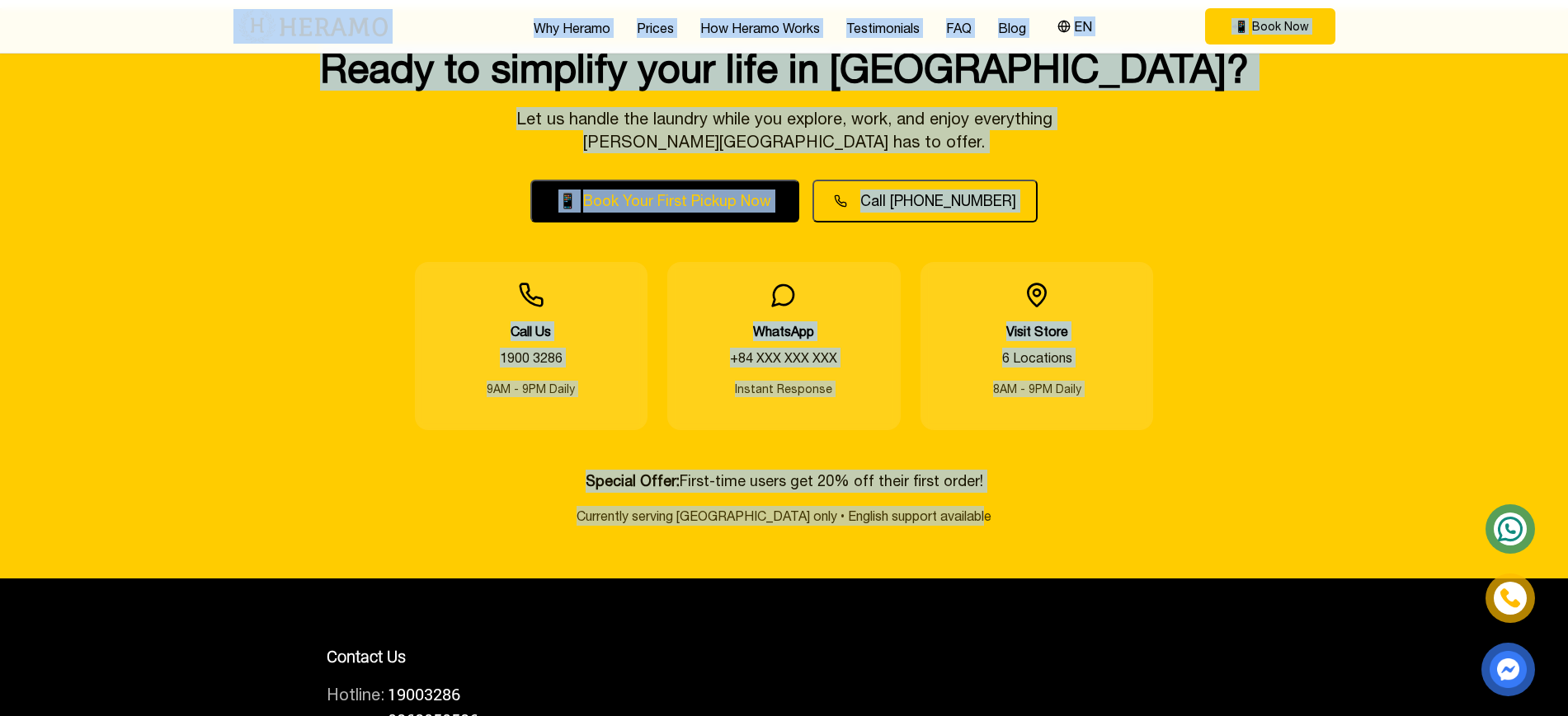
click at [1008, 506] on p "Currently serving Ho Chi Minh City only • English support available" at bounding box center [784, 516] width 1102 height 20
copy div "Why Heramo Prices How Heramo Works Testimonials FAQ Blog EN 📲 Book Now EN Premi…"
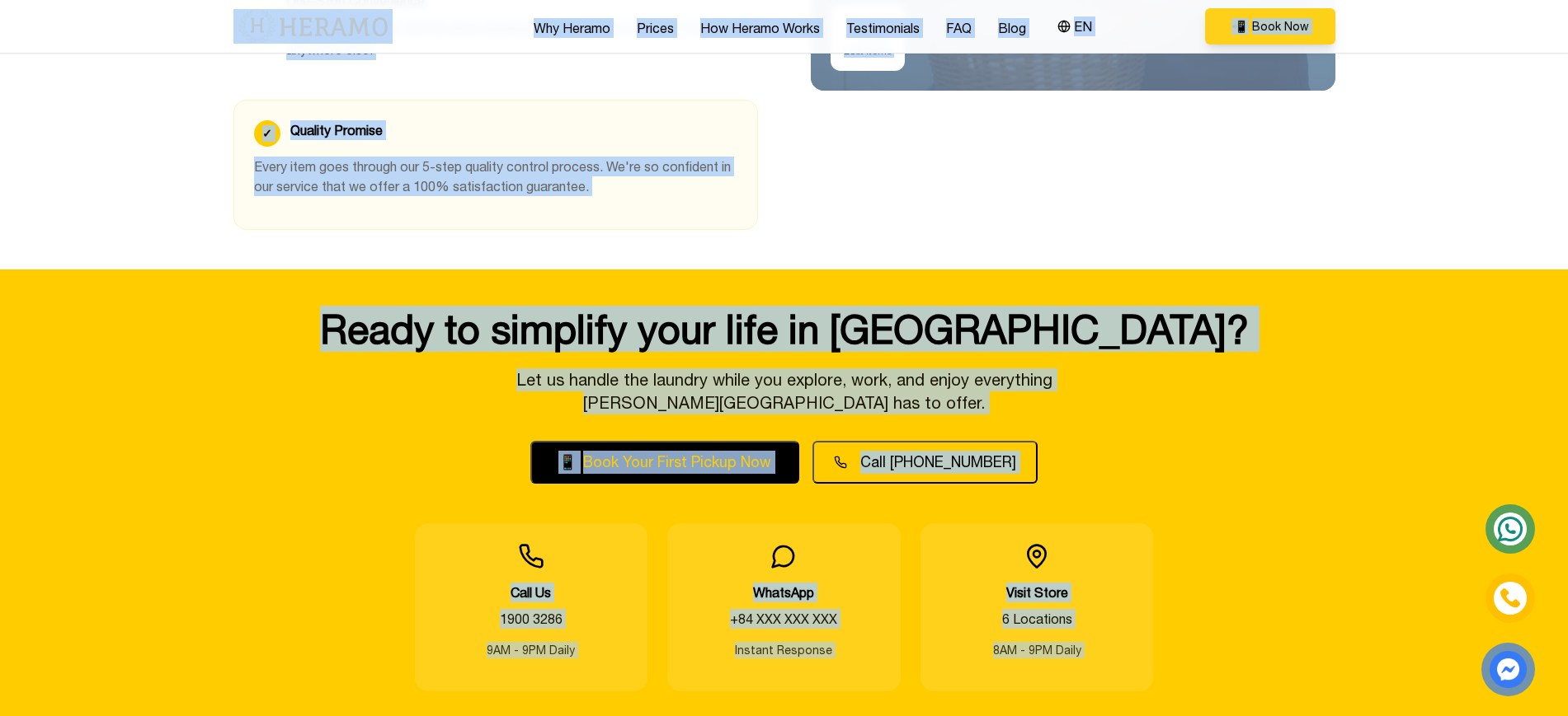
scroll to position [5890, 0]
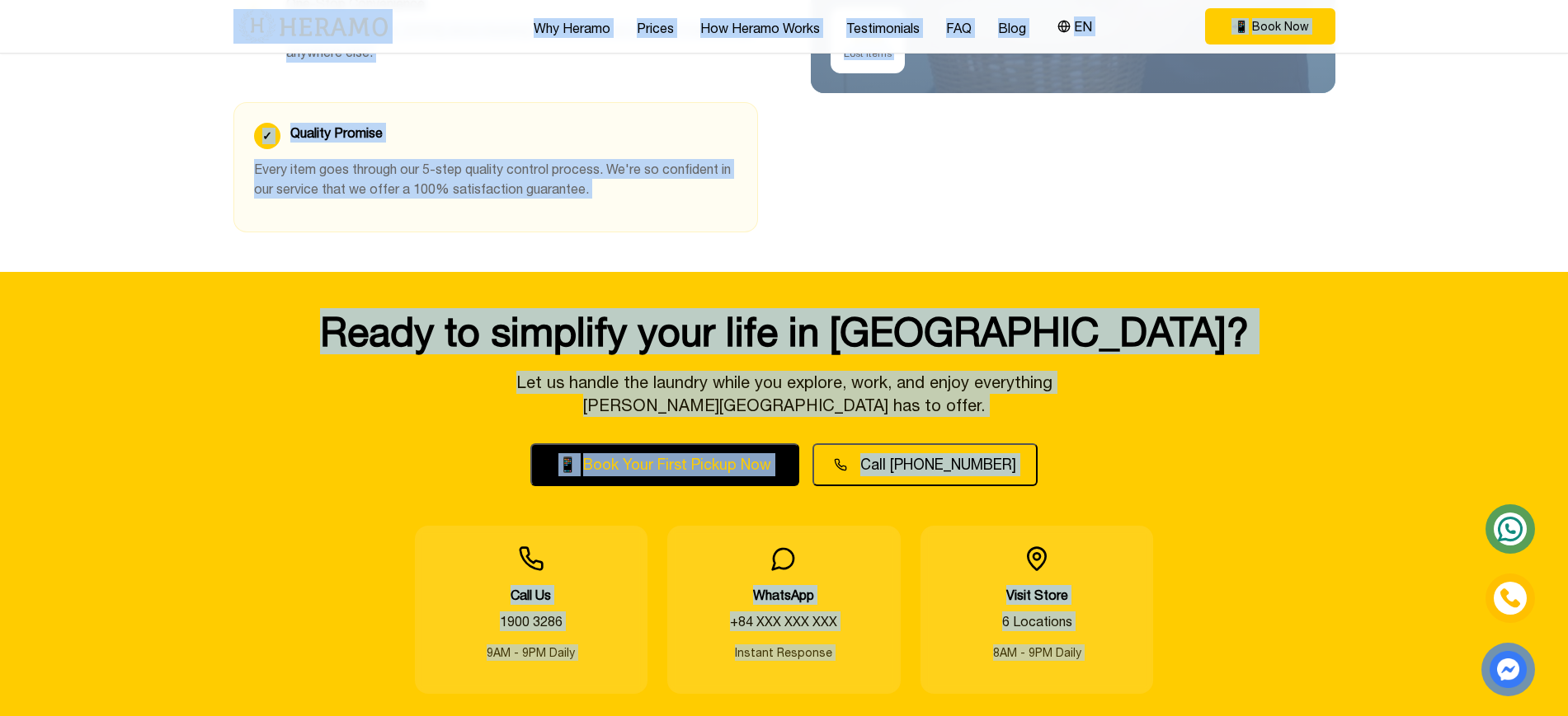
click at [564, 272] on section "Ready to simplify your life in Saigon? Let us handle the laundry while you expl…" at bounding box center [784, 558] width 1568 height 571
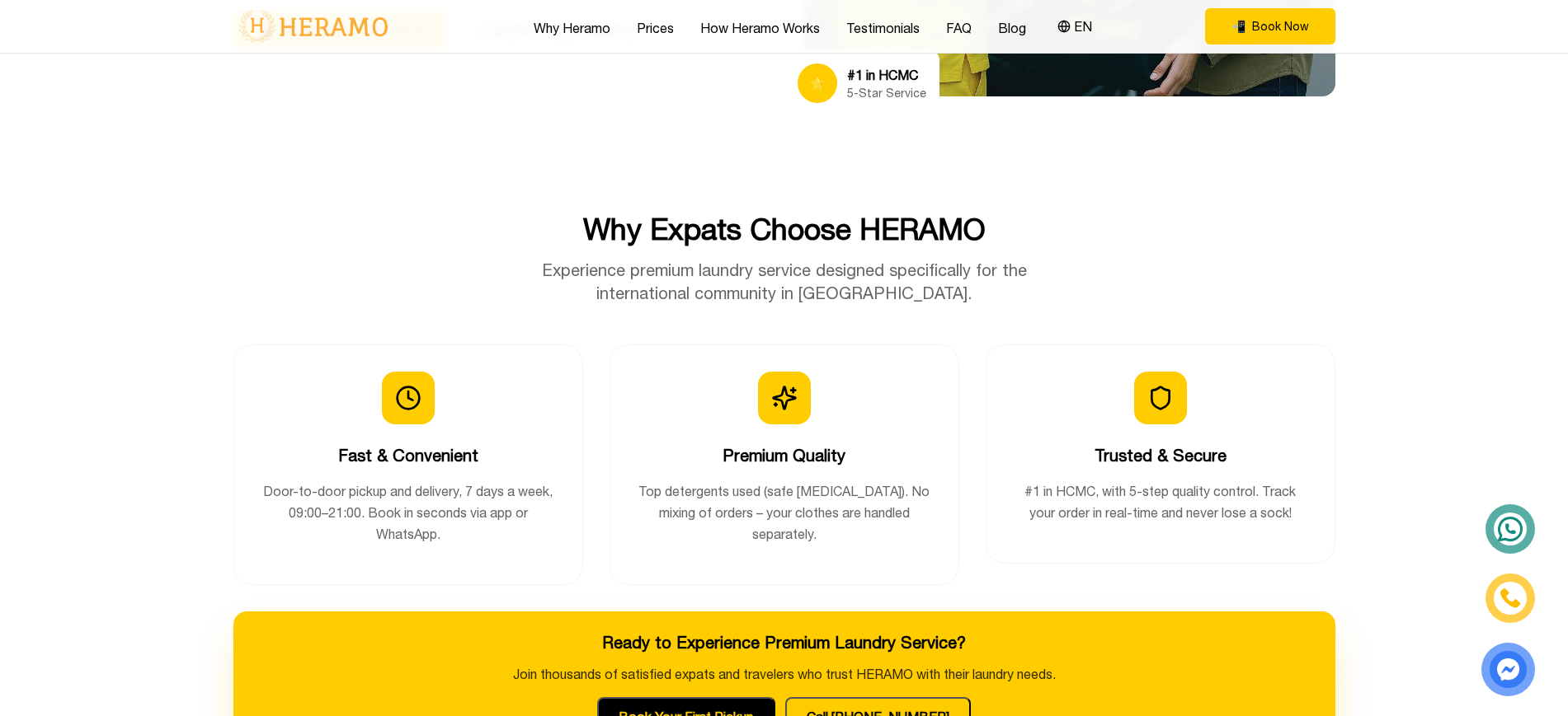
scroll to position [0, 0]
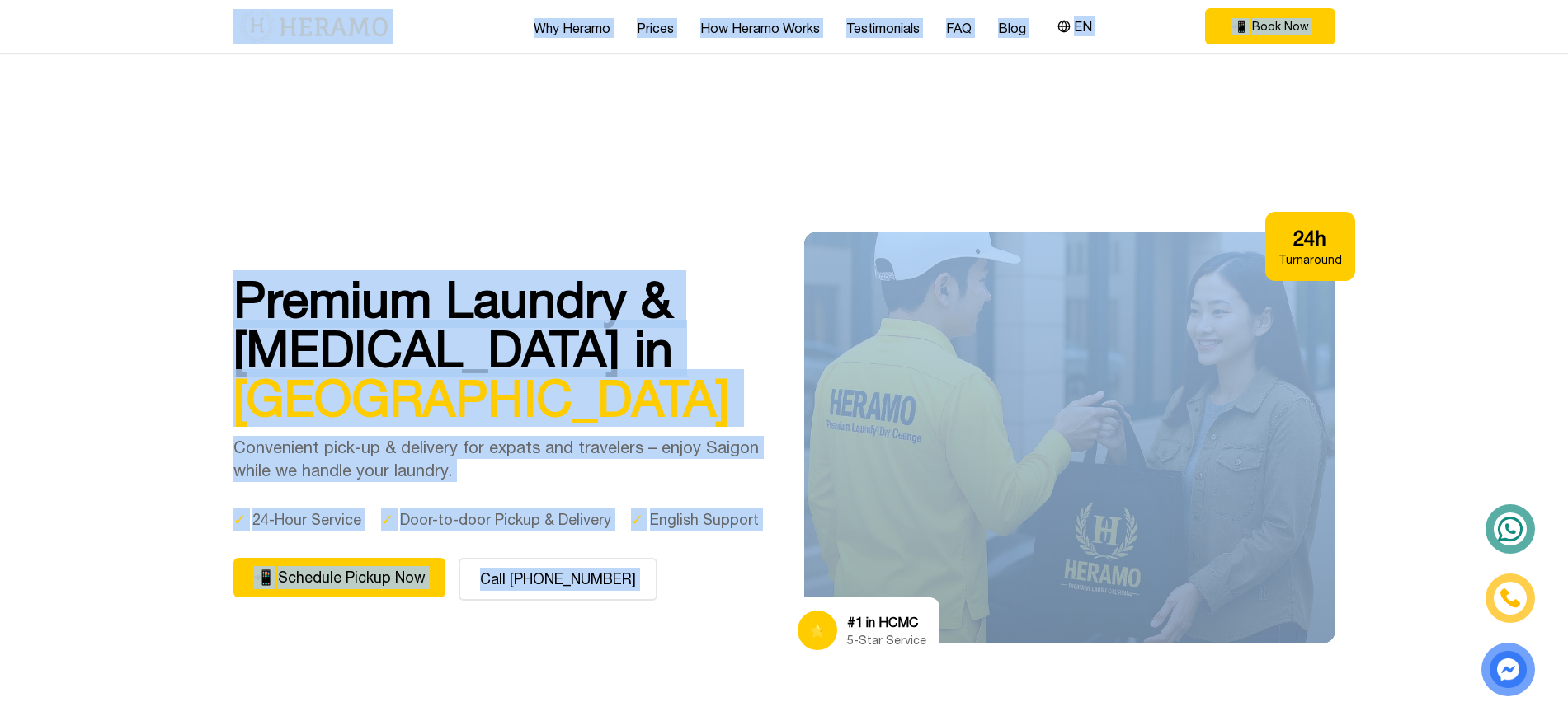
drag, startPoint x: 232, startPoint y: 20, endPoint x: 1033, endPoint y: 659, distance: 1024.7
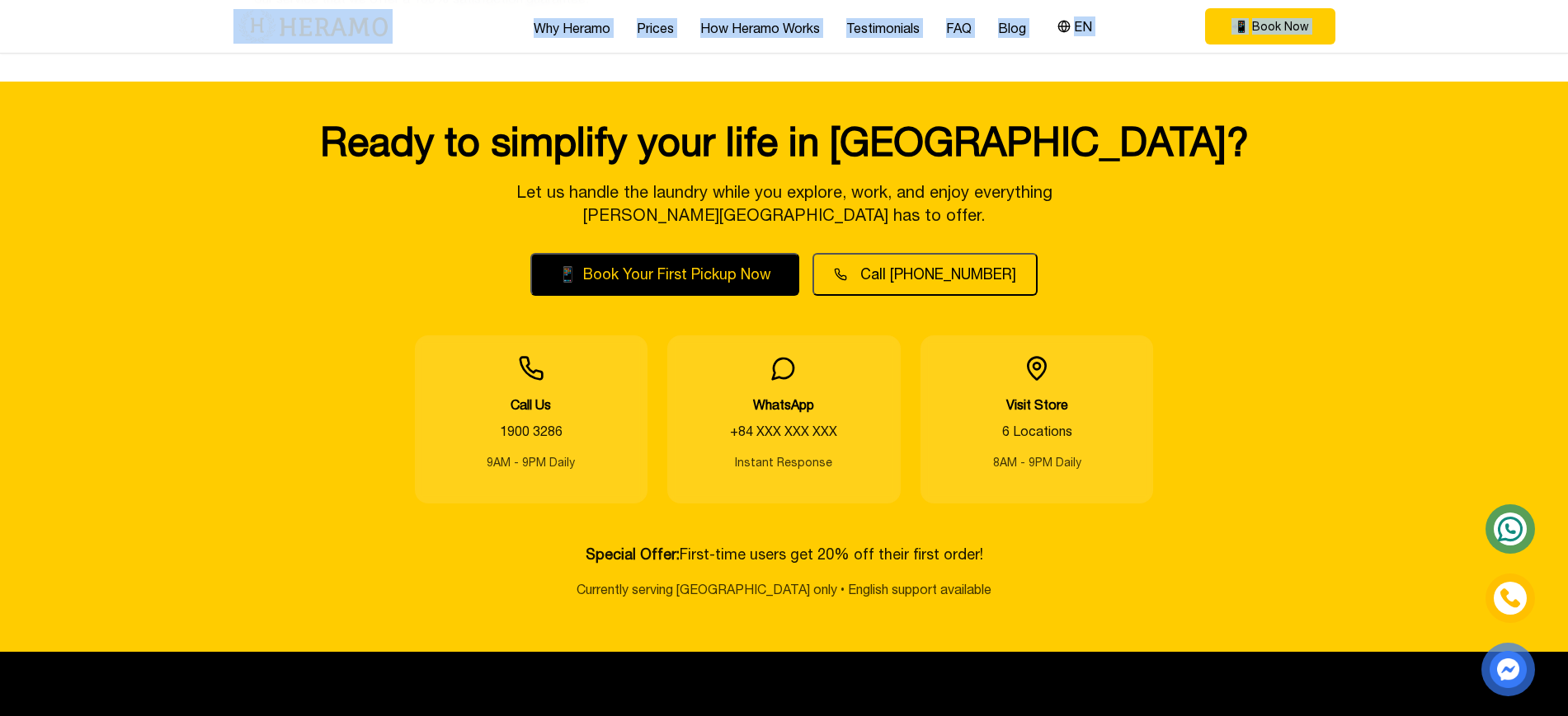
scroll to position [6077, 0]
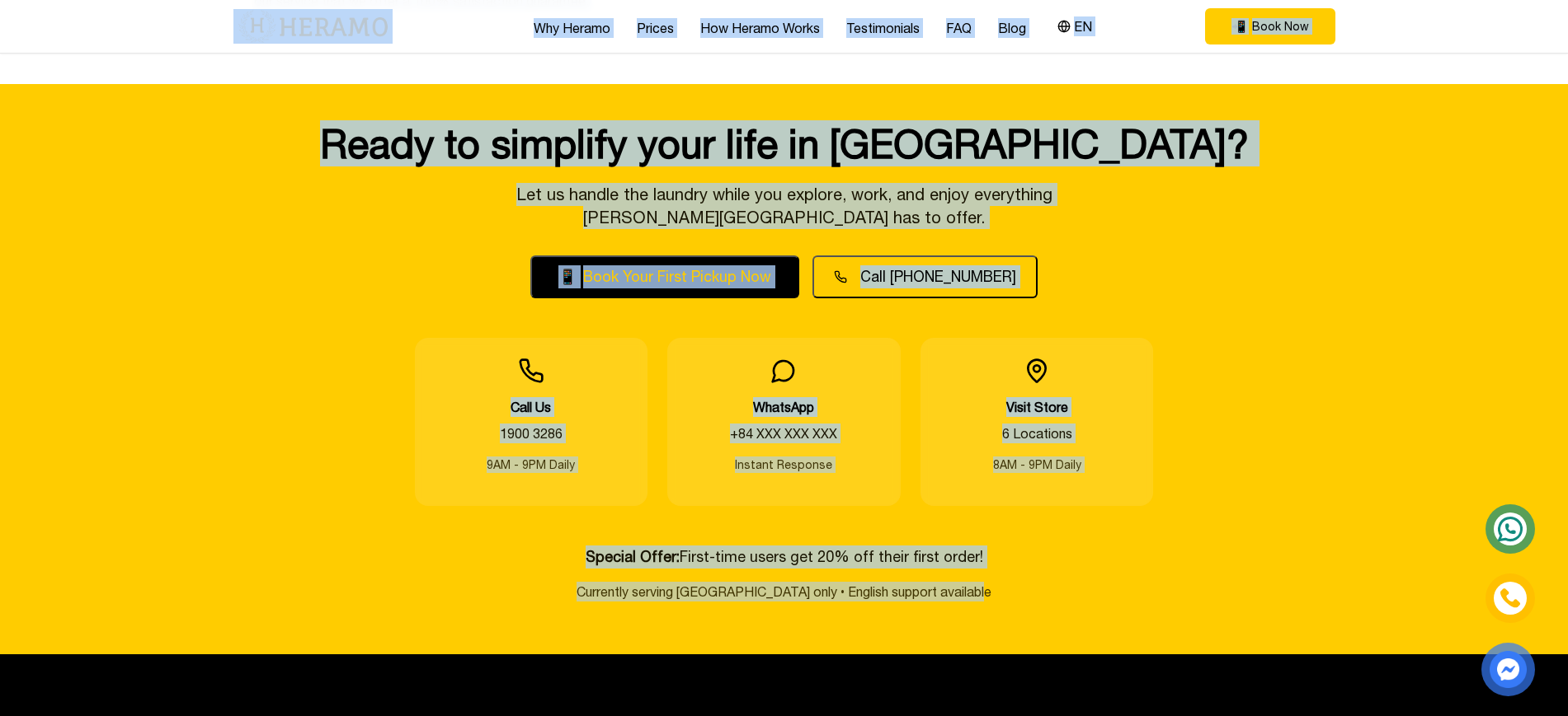
click at [1048, 572] on section "Ready to simplify your life in Saigon? Let us handle the laundry while you expl…" at bounding box center [784, 369] width 1568 height 571
copy div "Why Heramo Prices How Heramo Works Testimonials FAQ Blog EN 📲 Book Now EN Premi…"
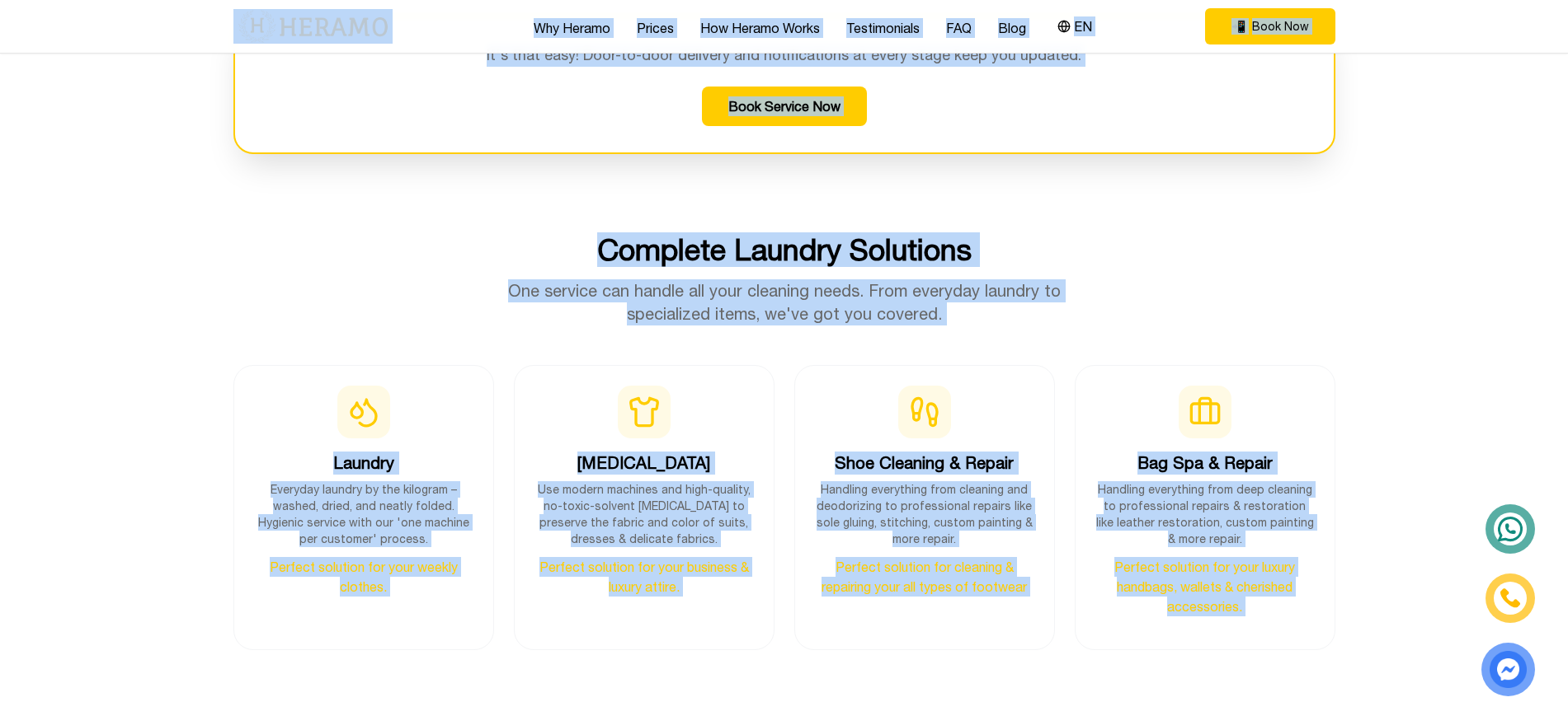
scroll to position [1823, 0]
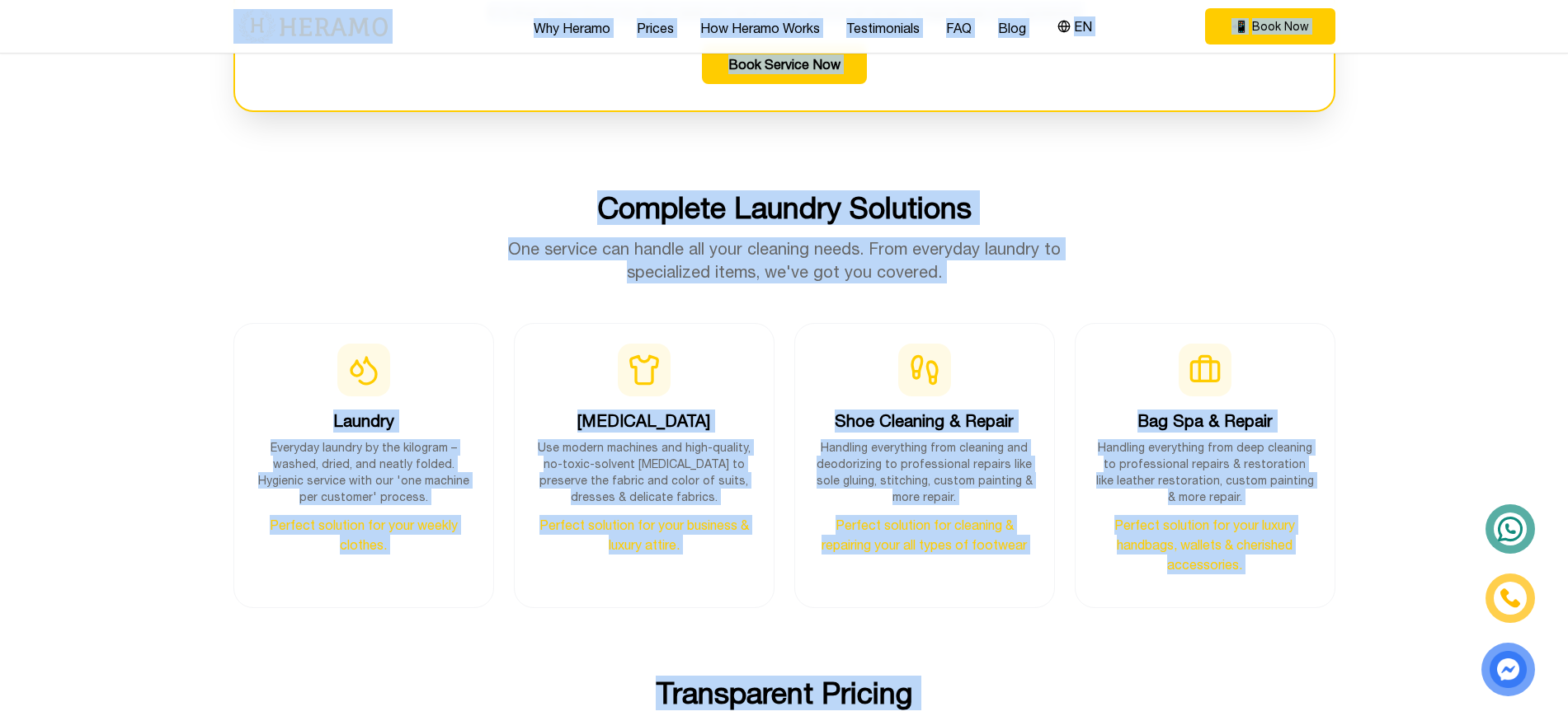
copy div "Why Heramo Prices How Heramo Works Testimonials FAQ Blog EN 📲 Book Now EN Premi…"
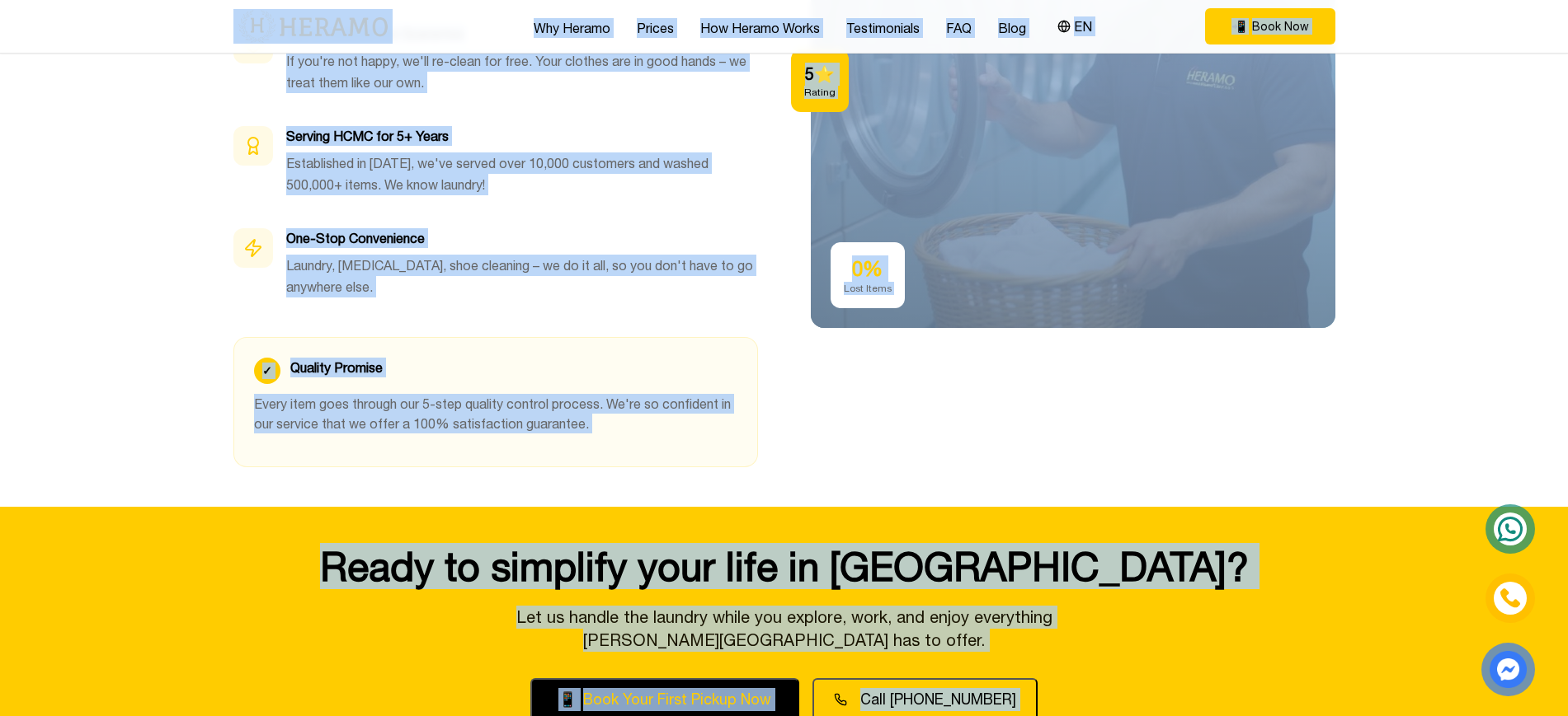
scroll to position [5627, 0]
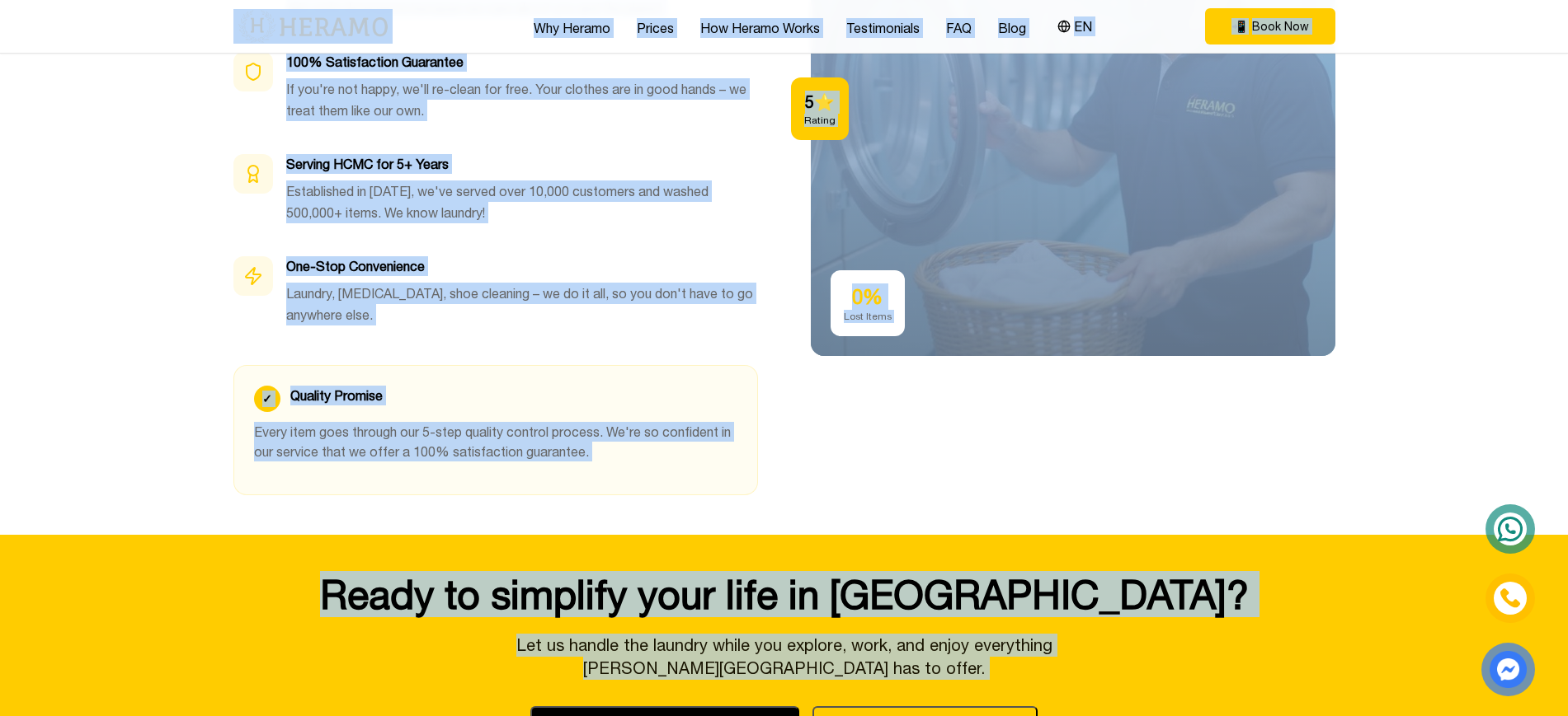
click at [471, 329] on div "The HERAMO Difference Experience the premium laundry service that expats and lo…" at bounding box center [495, 109] width 524 height 773
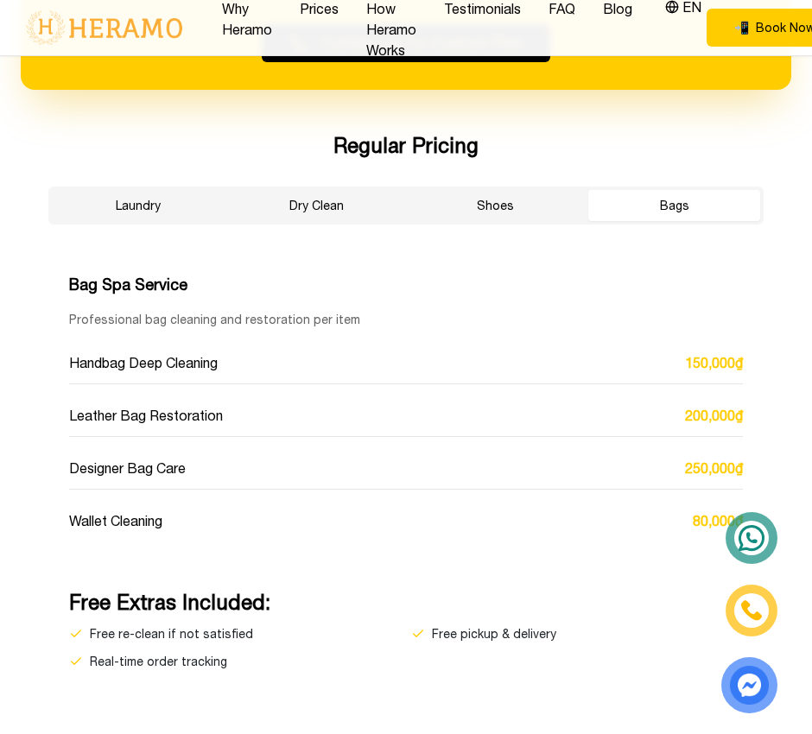
scroll to position [4150, 0]
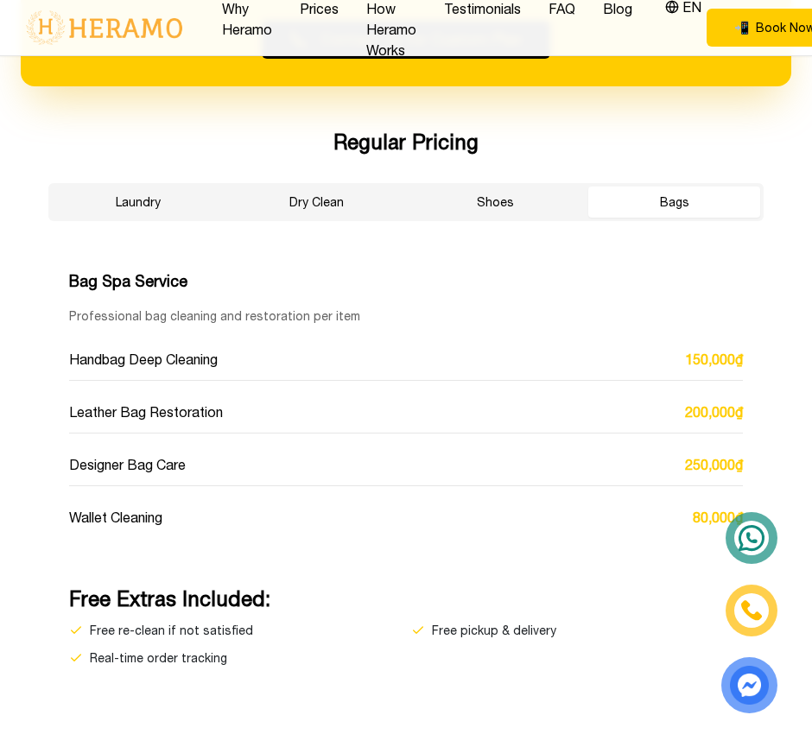
click at [313, 214] on button "Dry Clean" at bounding box center [317, 202] width 172 height 31
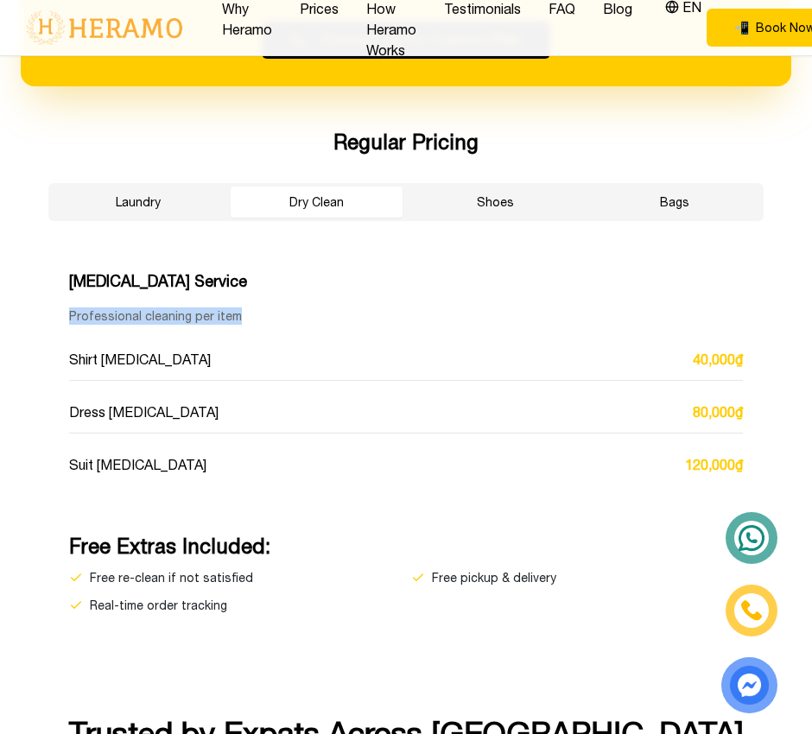
drag, startPoint x: 246, startPoint y: 315, endPoint x: 60, endPoint y: 311, distance: 186.6
click at [60, 311] on div "Dry Cleaning Service Professional cleaning per item Shirt Dry Cleaning 40,000₫ …" at bounding box center [405, 377] width 715 height 257
copy p "Professional cleaning per item"
click at [473, 199] on button "Shoes" at bounding box center [495, 202] width 172 height 31
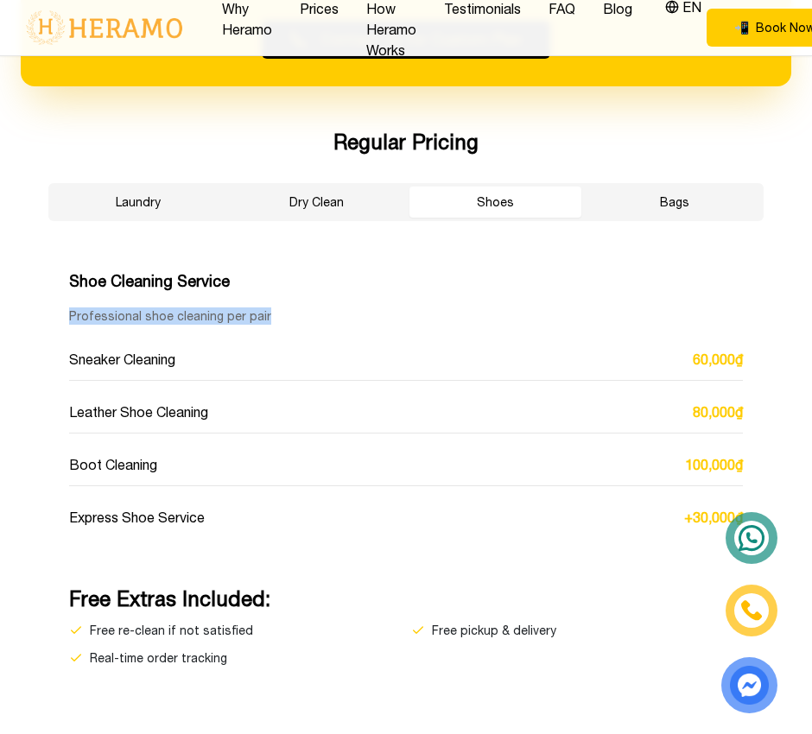
drag, startPoint x: 293, startPoint y: 310, endPoint x: 66, endPoint y: 310, distance: 226.3
click at [66, 310] on div "Shoe Cleaning Service Professional shoe cleaning per pair Sneaker Cleaning 60,0…" at bounding box center [405, 404] width 715 height 310
copy p "Professional shoe cleaning per pair"
click at [639, 199] on button "Bags" at bounding box center [674, 202] width 172 height 31
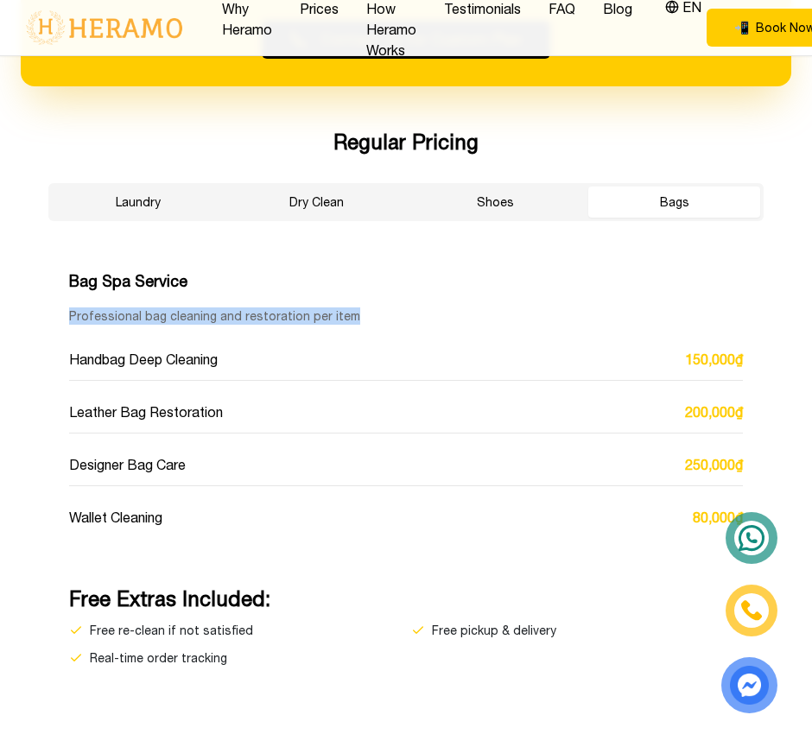
drag, startPoint x: 365, startPoint y: 311, endPoint x: 47, endPoint y: 305, distance: 317.9
click at [47, 305] on div "Regular Pricing Laundry Dry Clean Shoes Bags Bag Spa Service Professional bag c…" at bounding box center [406, 397] width 770 height 539
copy p "Professional bag cleaning and restoration per item"
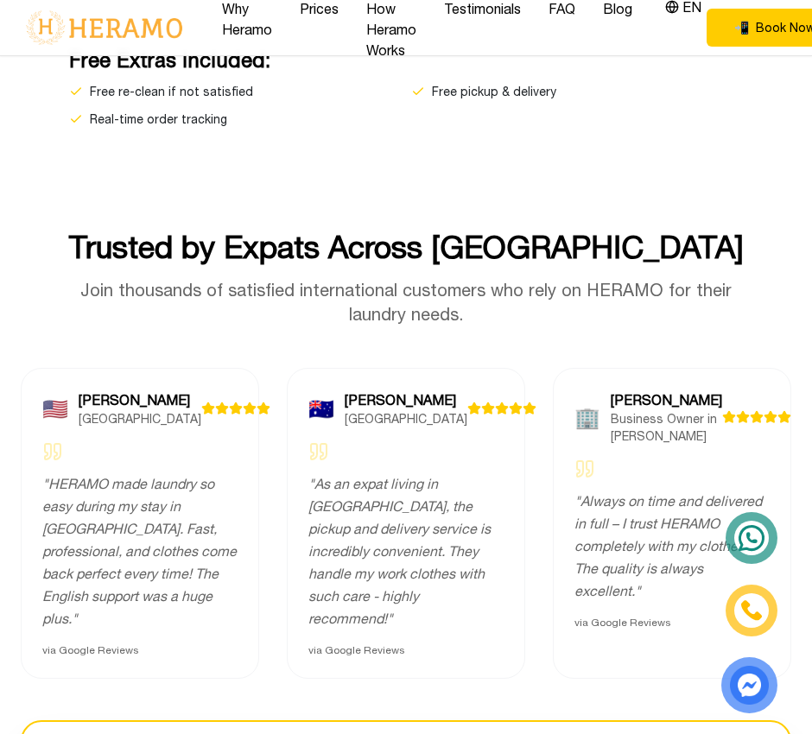
scroll to position [4689, 0]
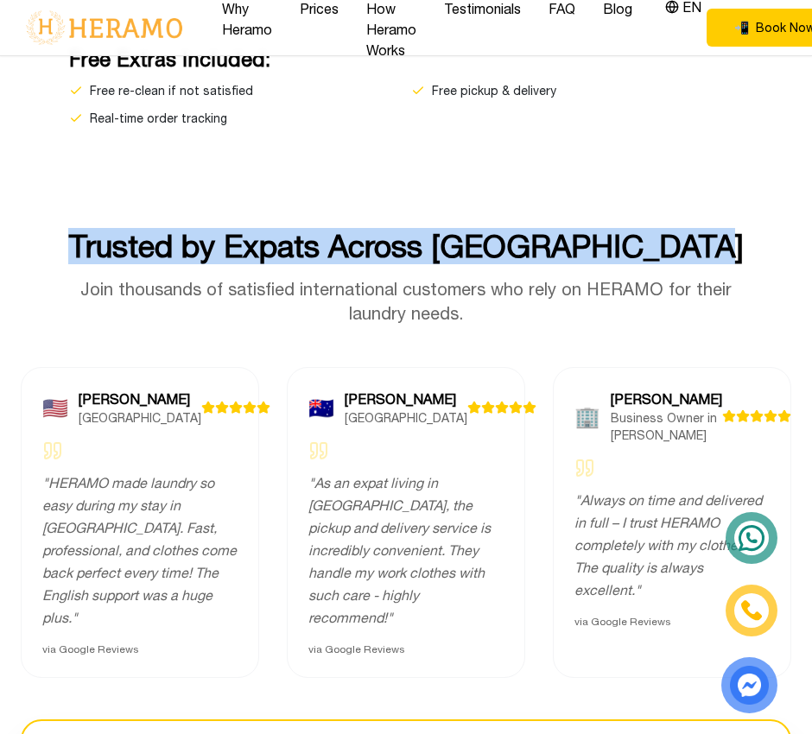
drag, startPoint x: 85, startPoint y: 227, endPoint x: 745, endPoint y: 217, distance: 659.9
click at [745, 217] on section "Trusted by Expats Across Ho Chi Minh City Join thousands of satisfied internati…" at bounding box center [406, 581] width 812 height 788
copy h2 "Trusted by Expats Across Ho Chi Minh City"
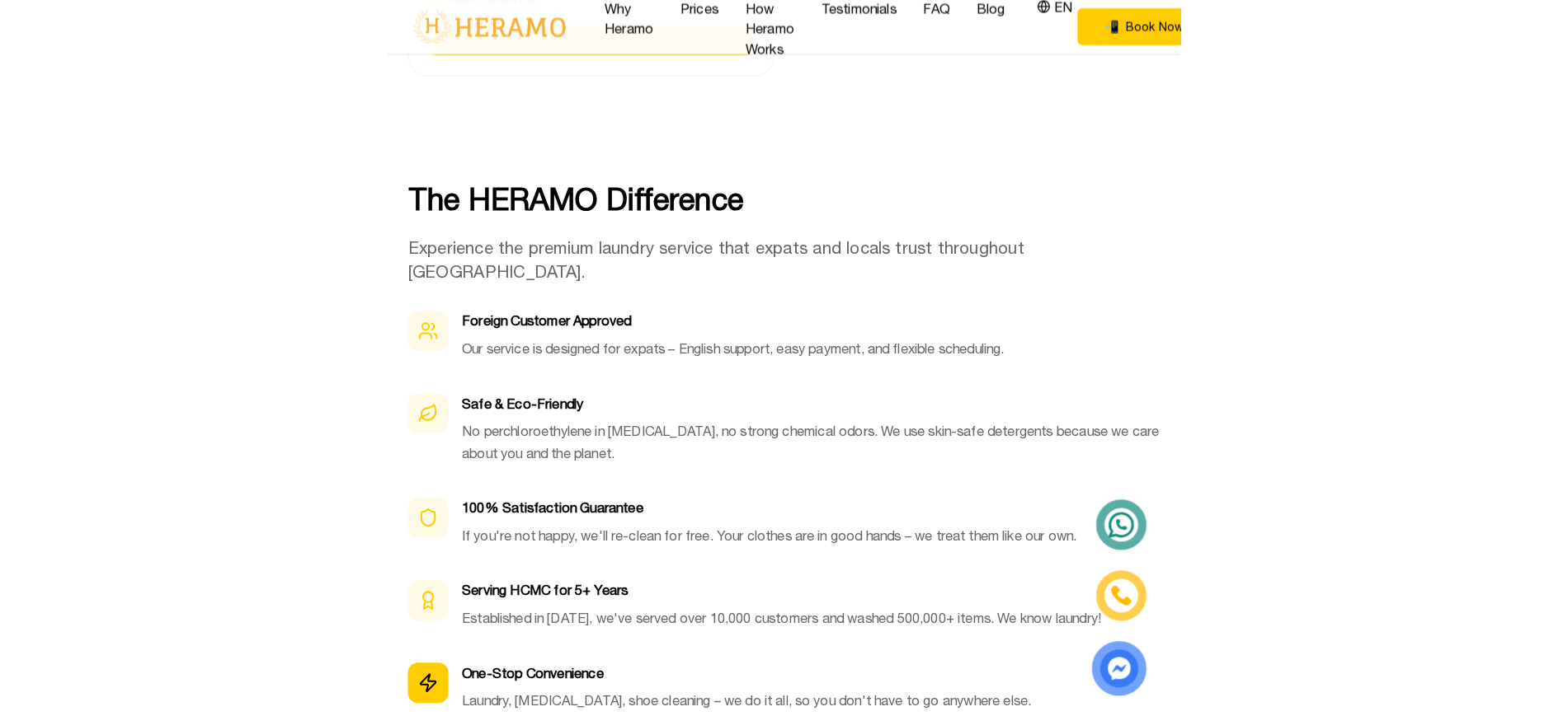
scroll to position [6449, 0]
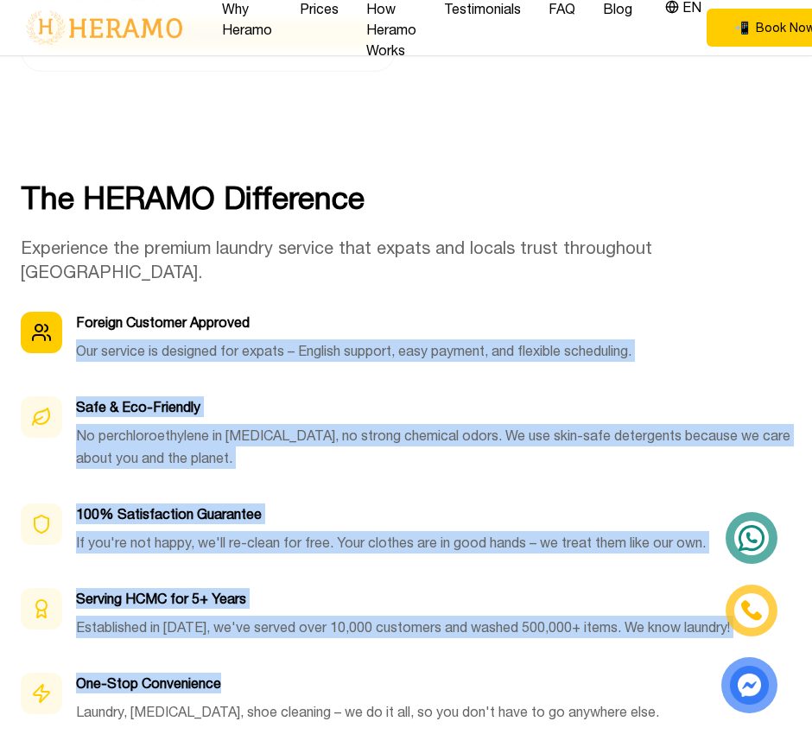
drag, startPoint x: 529, startPoint y: 586, endPoint x: 359, endPoint y: 256, distance: 371.2
click at [359, 312] on div "Foreign Customer Approved Our service is designed for expats – English support,…" at bounding box center [406, 524] width 770 height 425
click at [359, 339] on p "Our service is designed for expats – English support, easy payment, and flexibl…" at bounding box center [353, 350] width 555 height 22
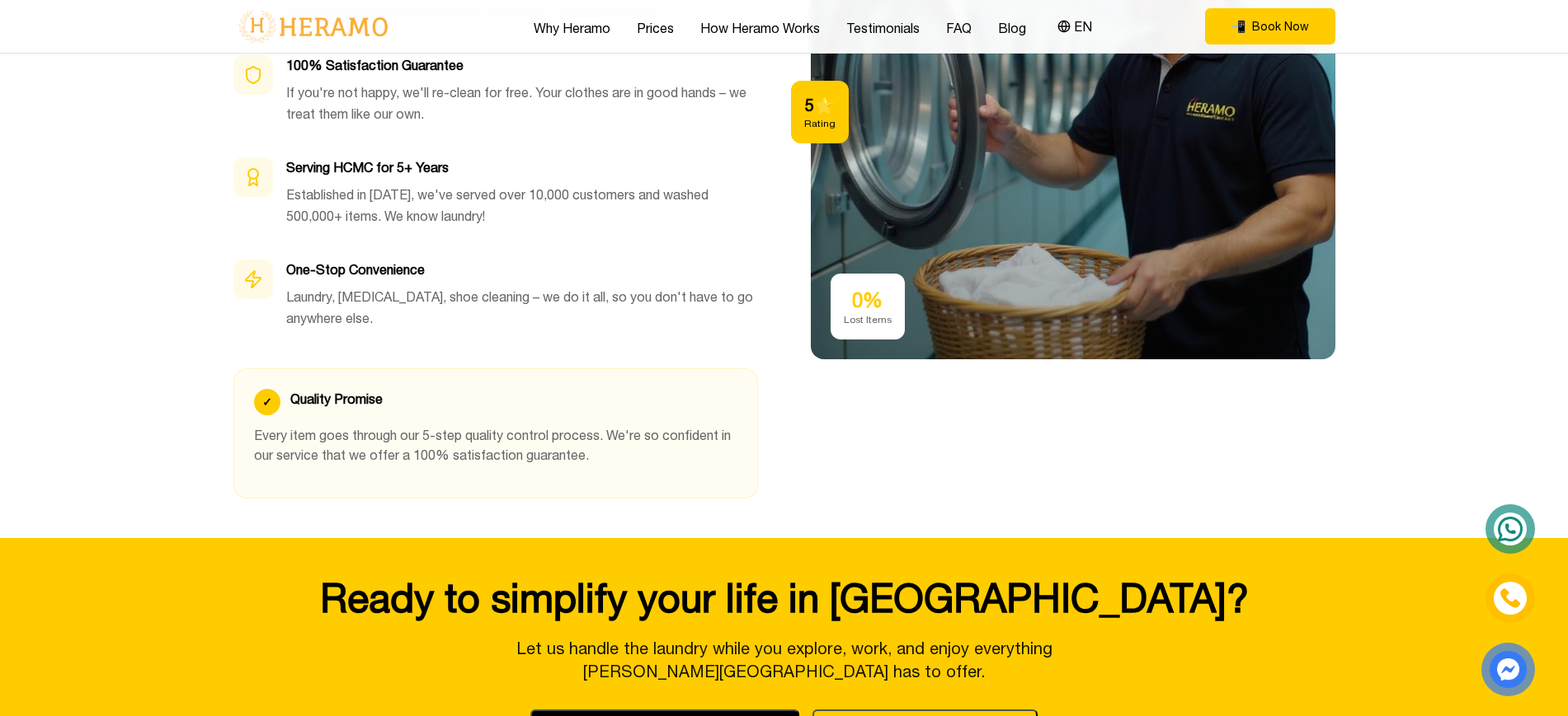
scroll to position [5620, 0]
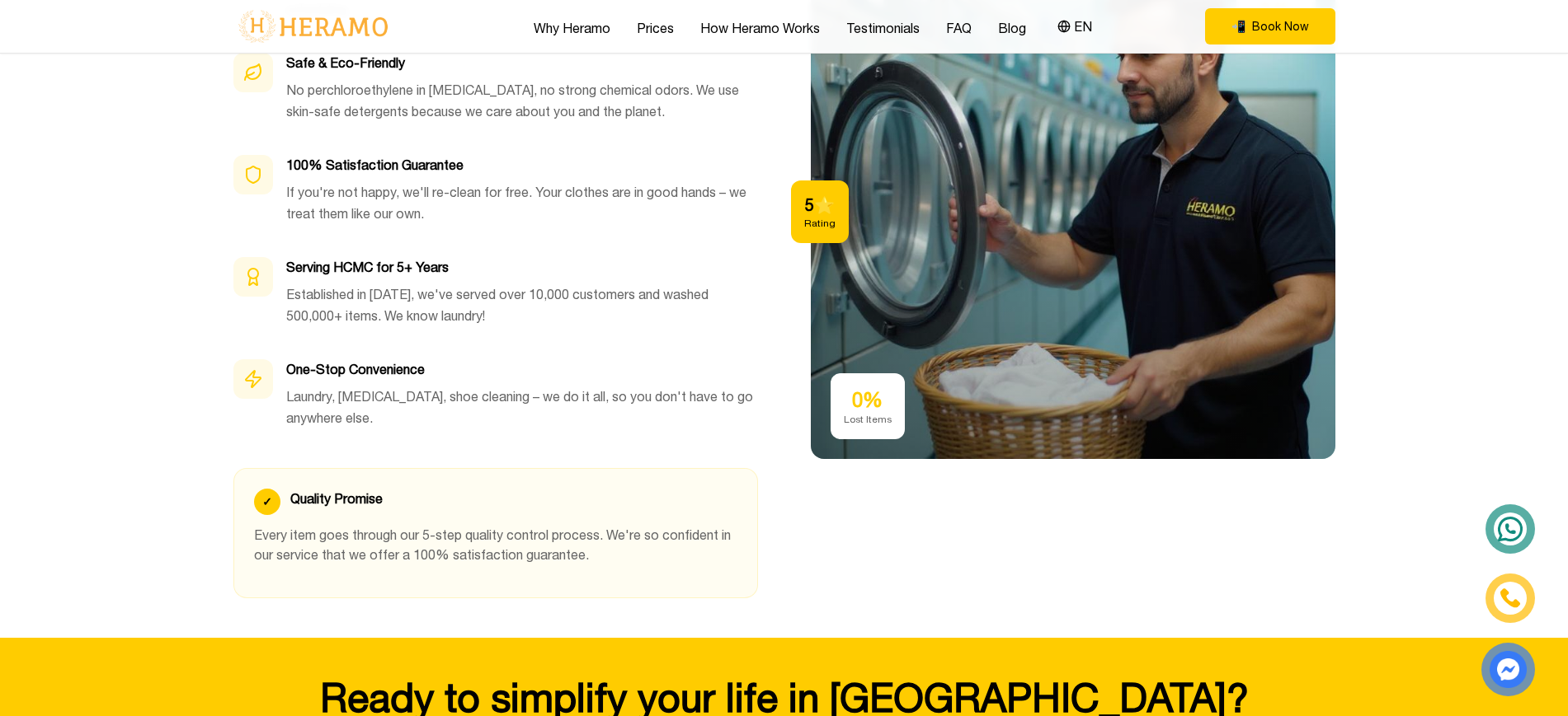
click at [566, 321] on div "Foreign Customer Approved Our service is designed for expats – English support,…" at bounding box center [495, 196] width 524 height 492
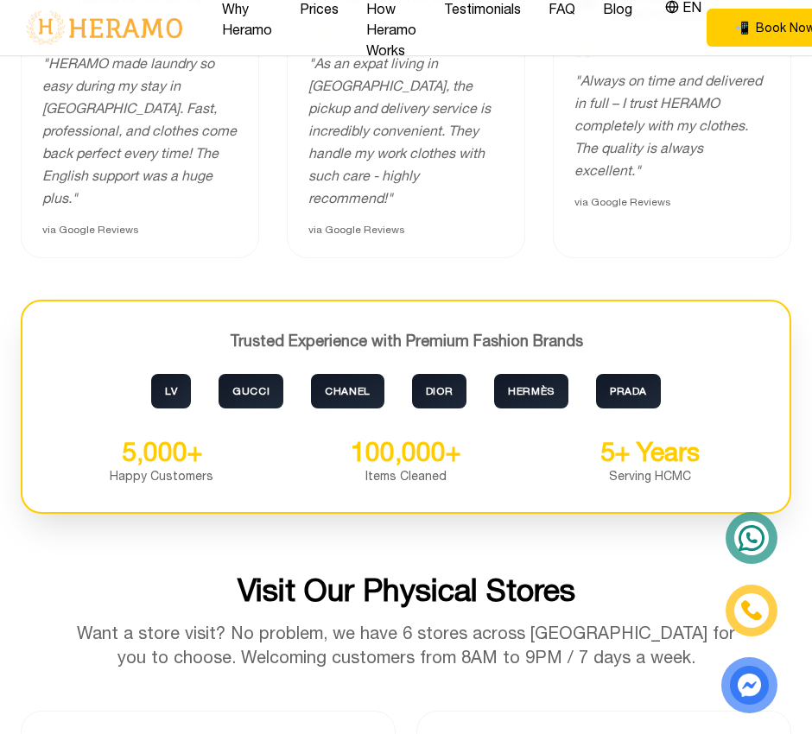
scroll to position [5043, 0]
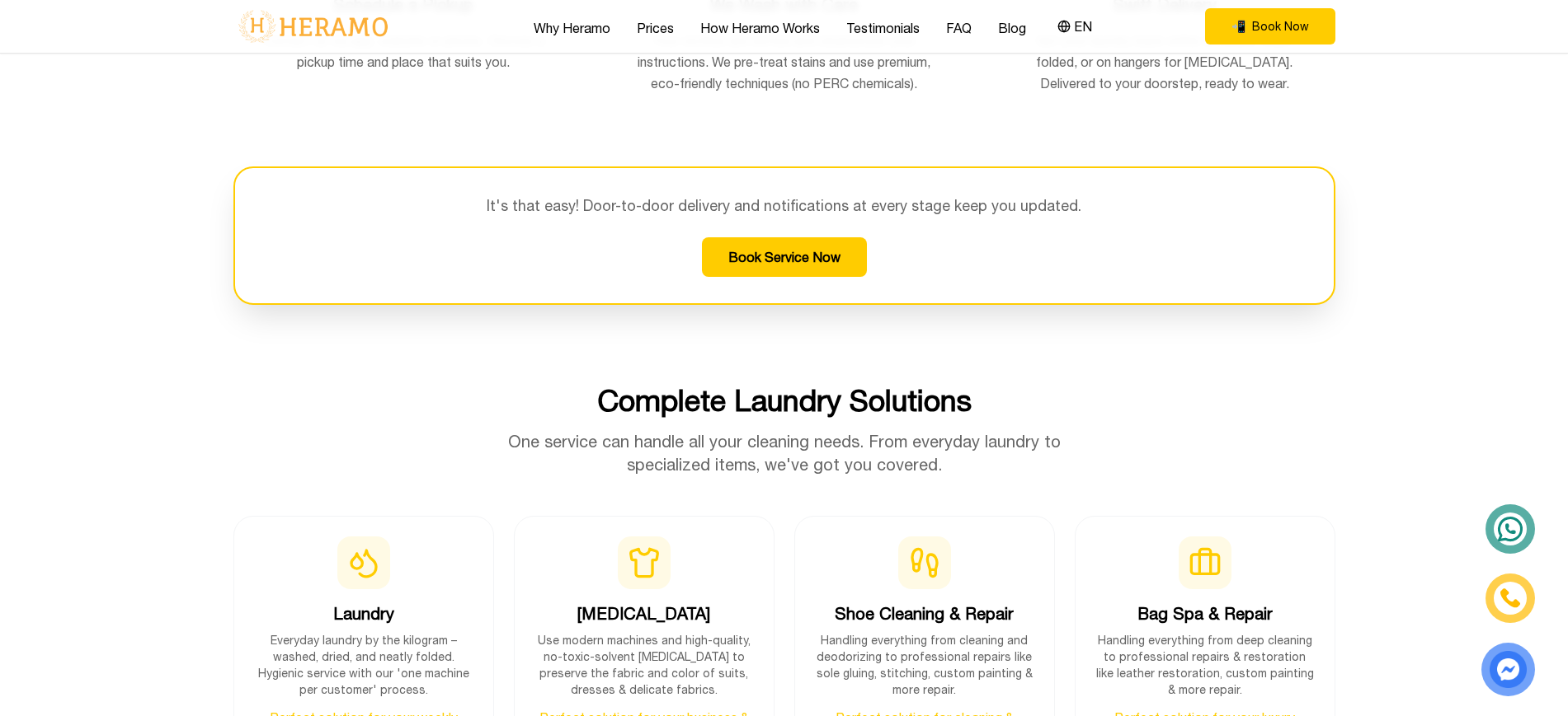
scroll to position [1632, 0]
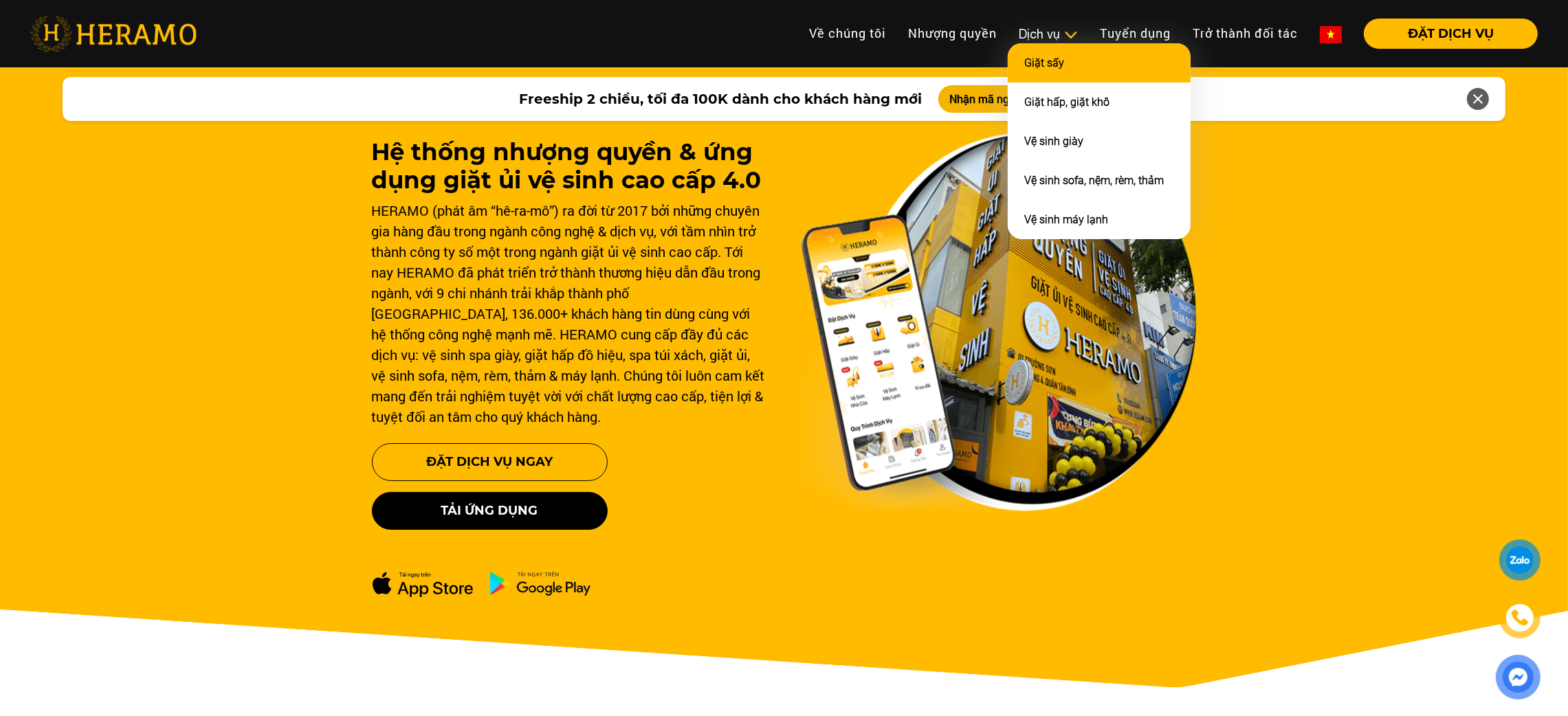
click at [1032, 51] on li "Giặt sấy" at bounding box center [1099, 62] width 183 height 39
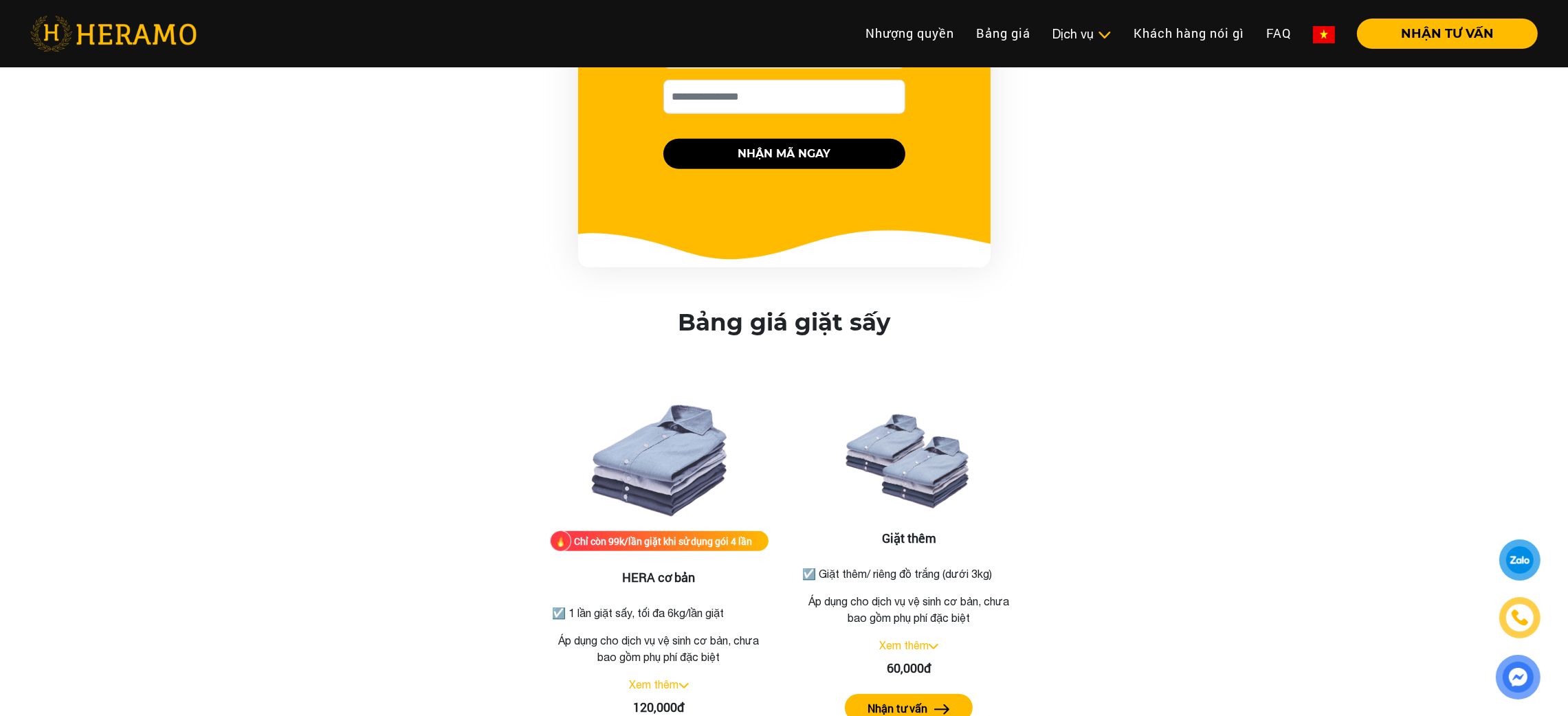
scroll to position [1474, 0]
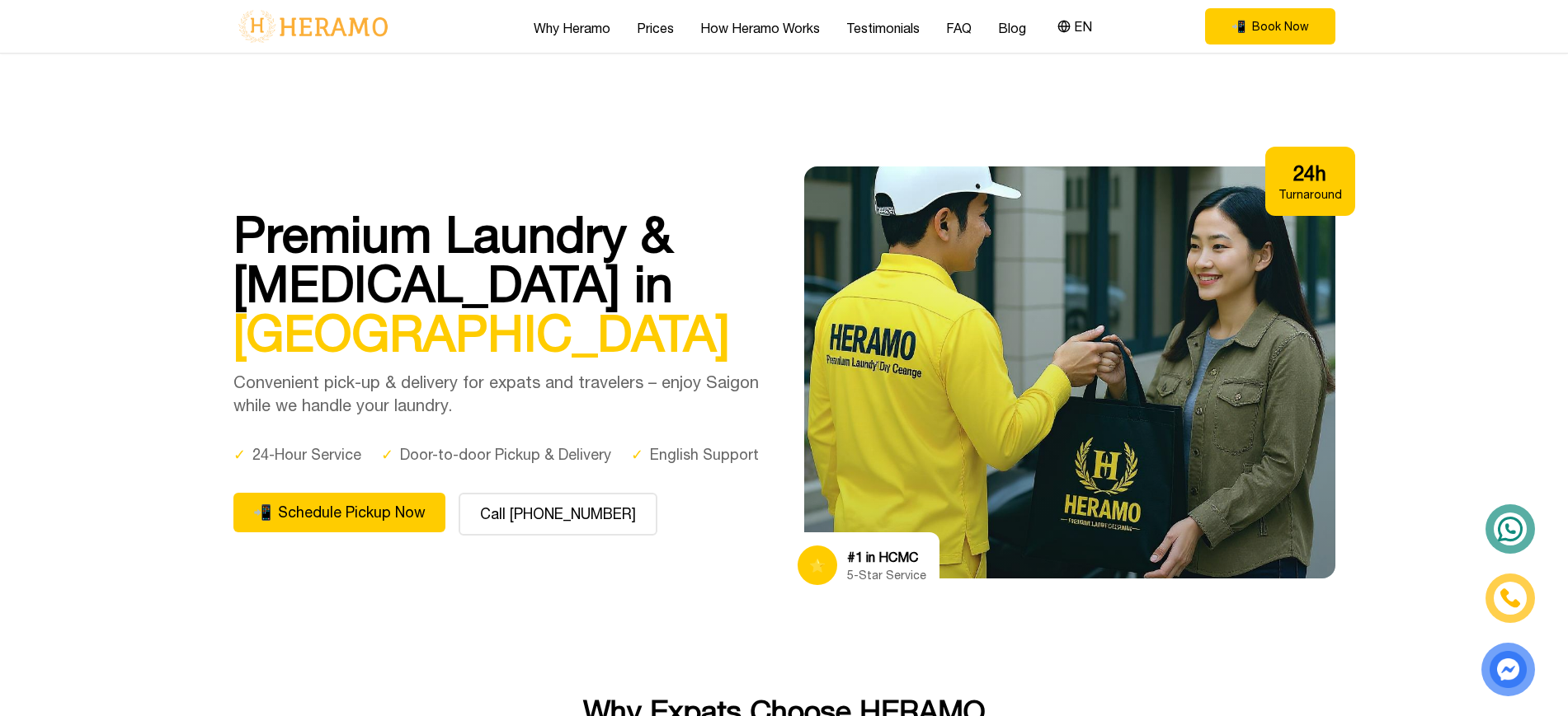
scroll to position [61, 0]
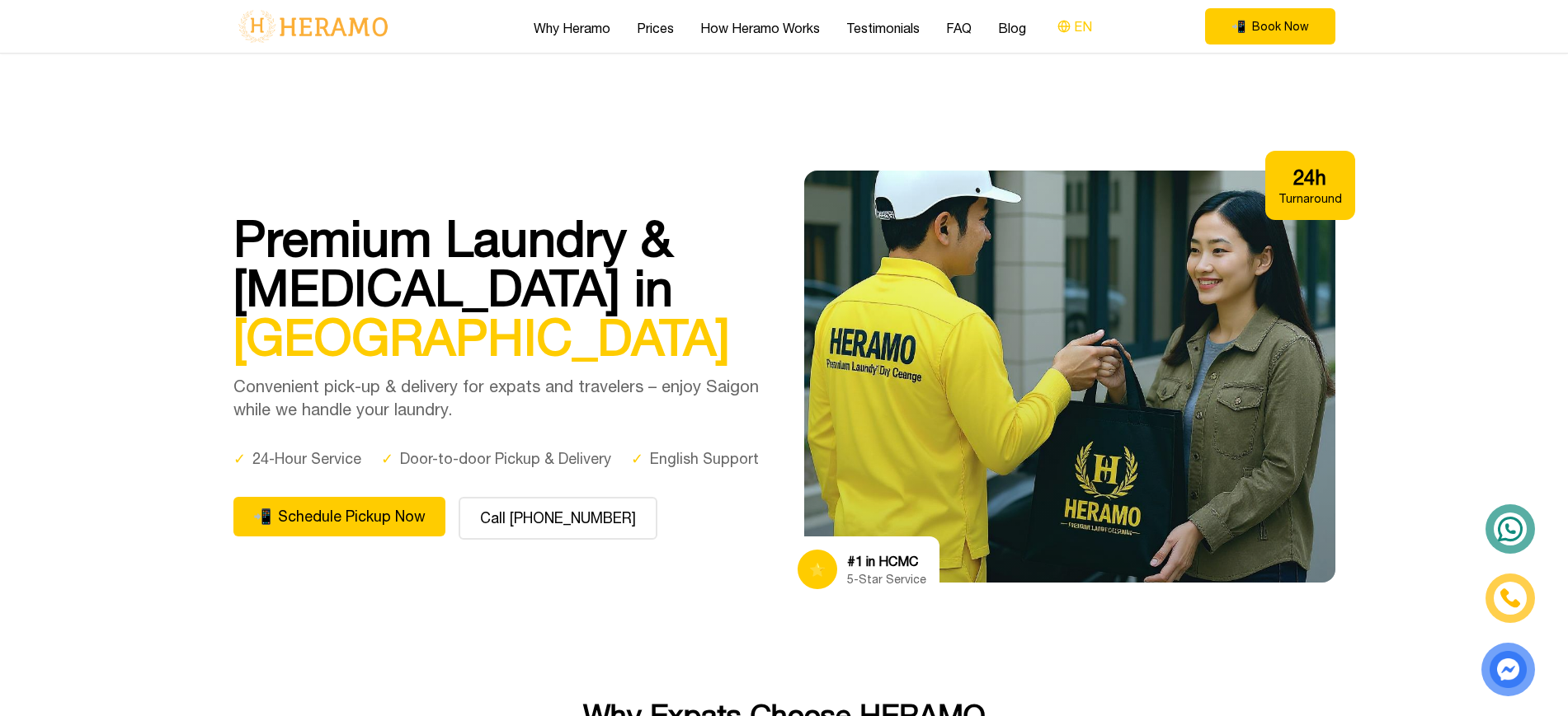
click at [1067, 33] on button "EN" at bounding box center [1074, 26] width 45 height 21
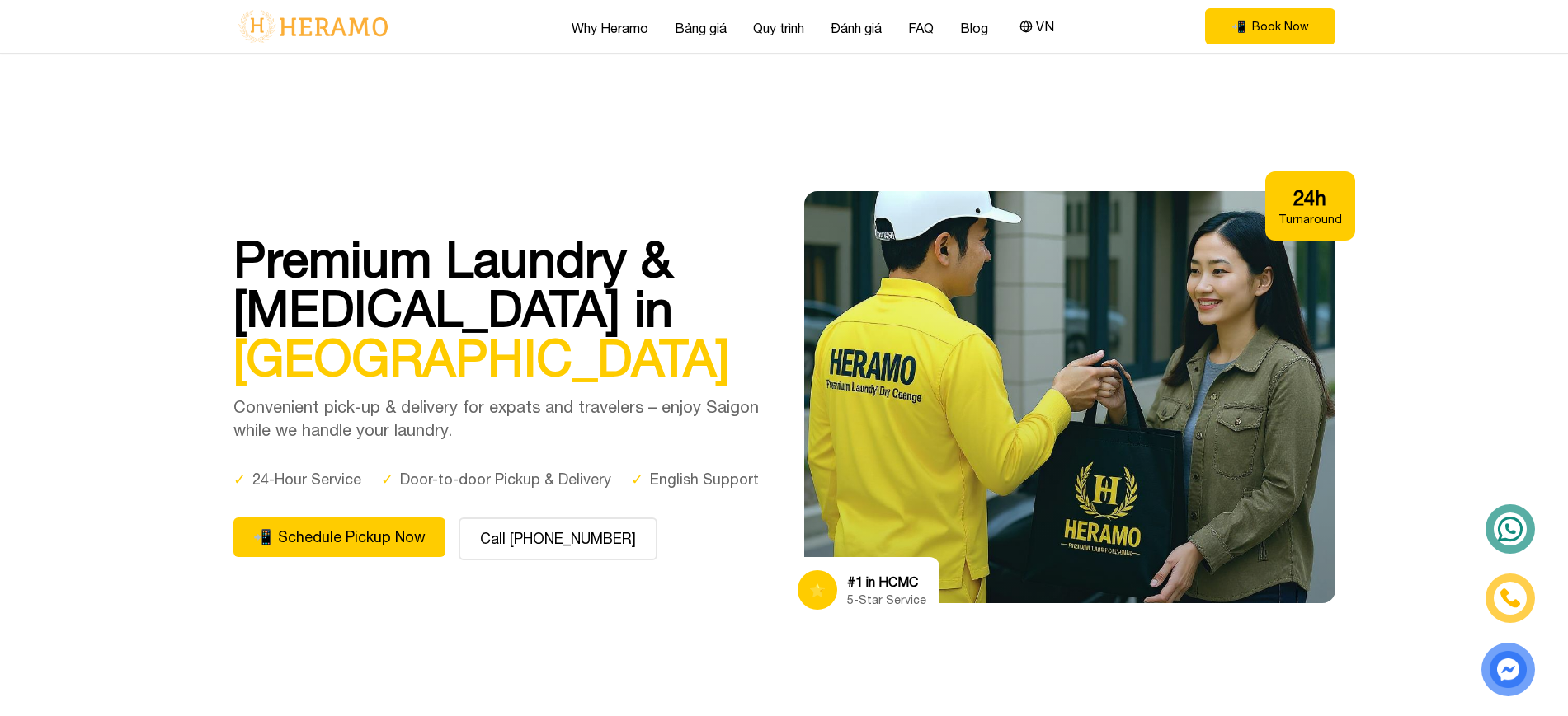
scroll to position [0, 0]
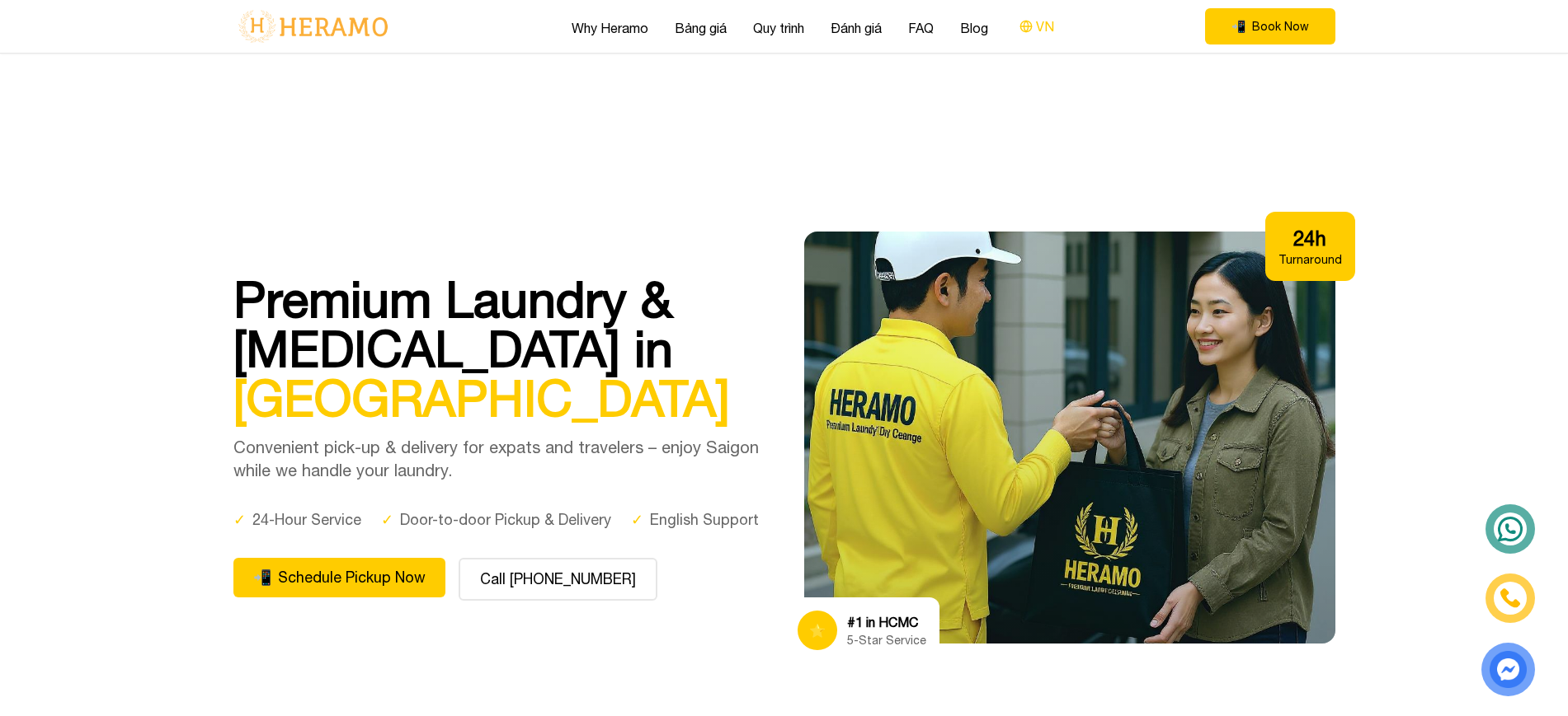
click at [1044, 31] on button "VN" at bounding box center [1036, 26] width 45 height 21
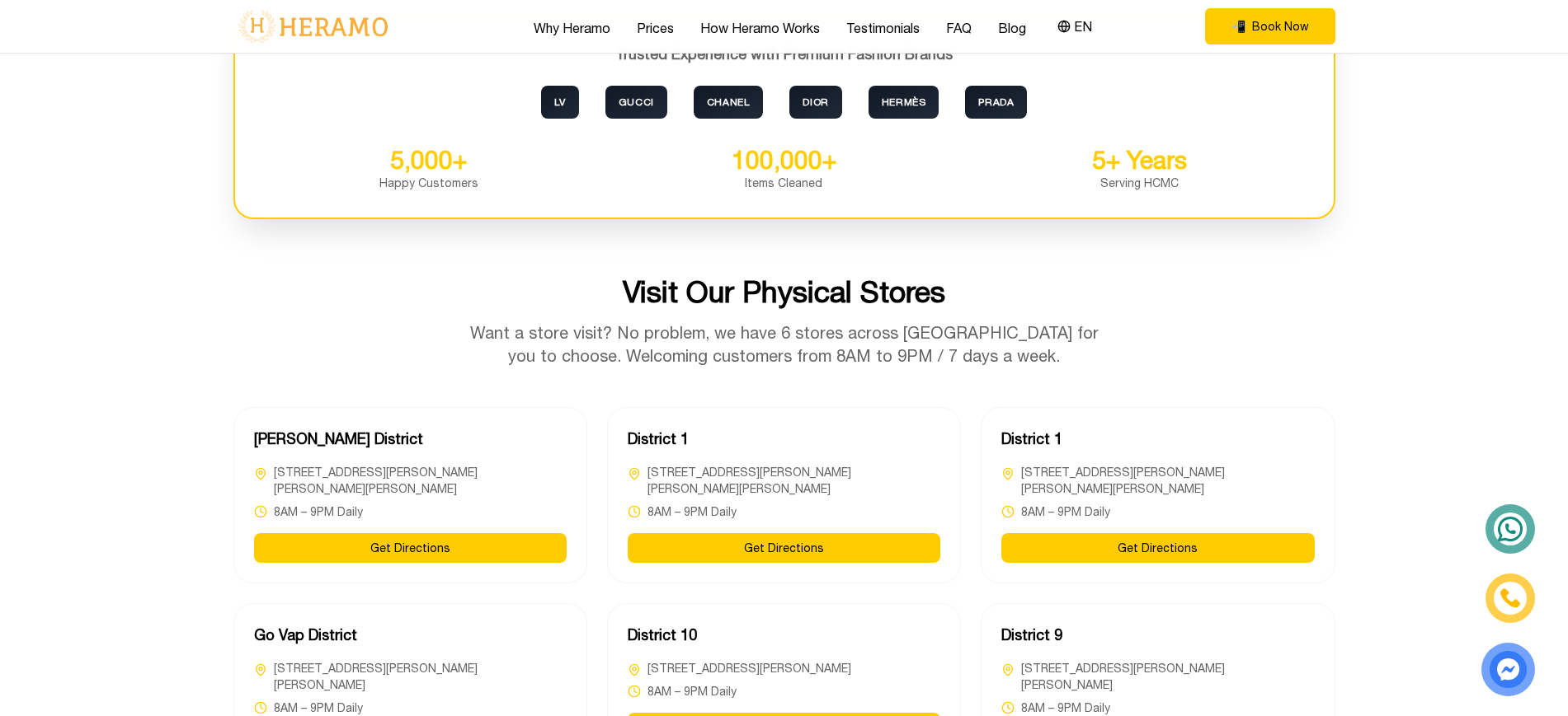
scroll to position [4253, 0]
